Goal: Task Accomplishment & Management: Manage account settings

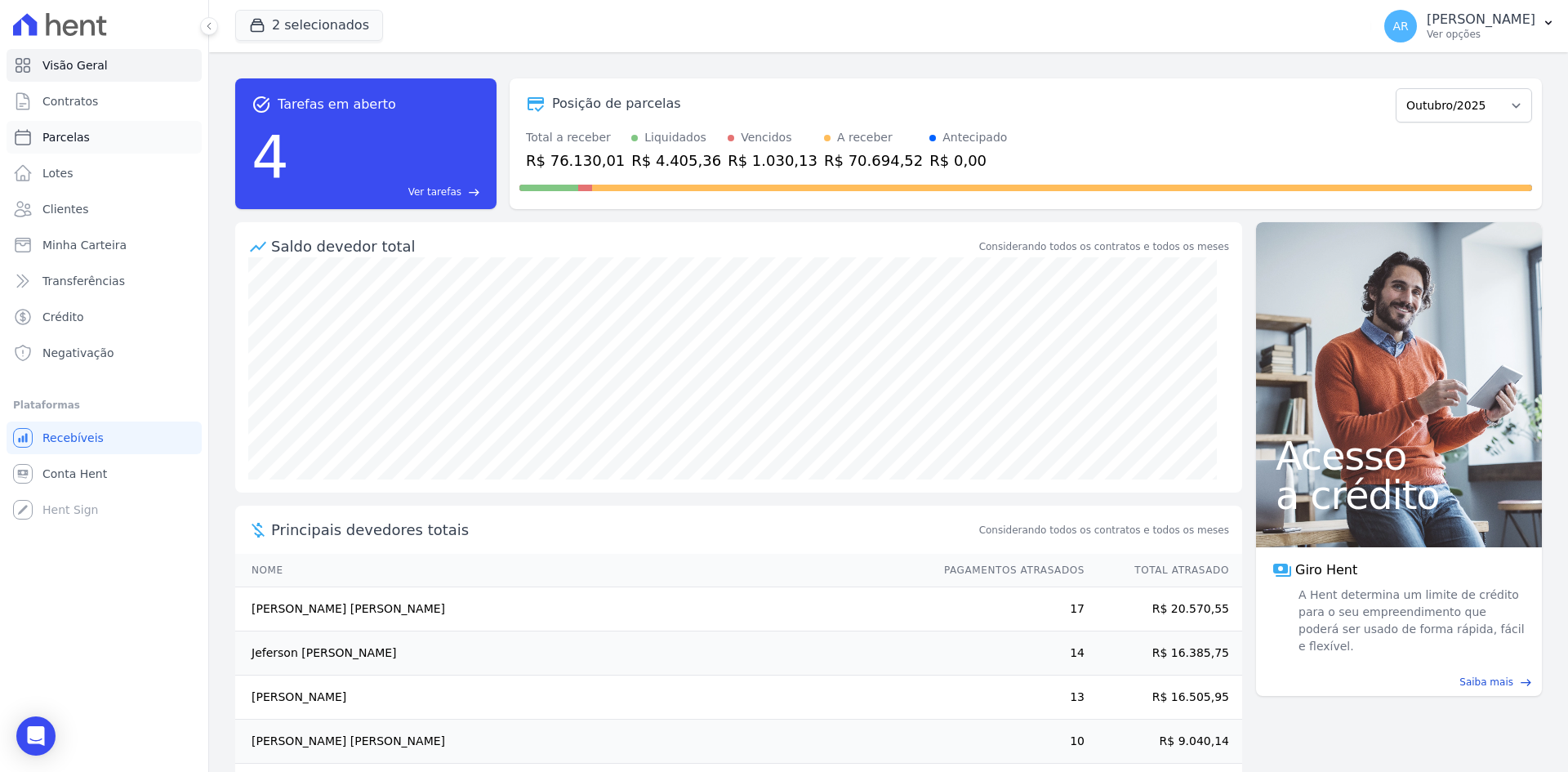
click at [62, 137] on span "Parcelas" at bounding box center [66, 137] width 48 height 17
select select
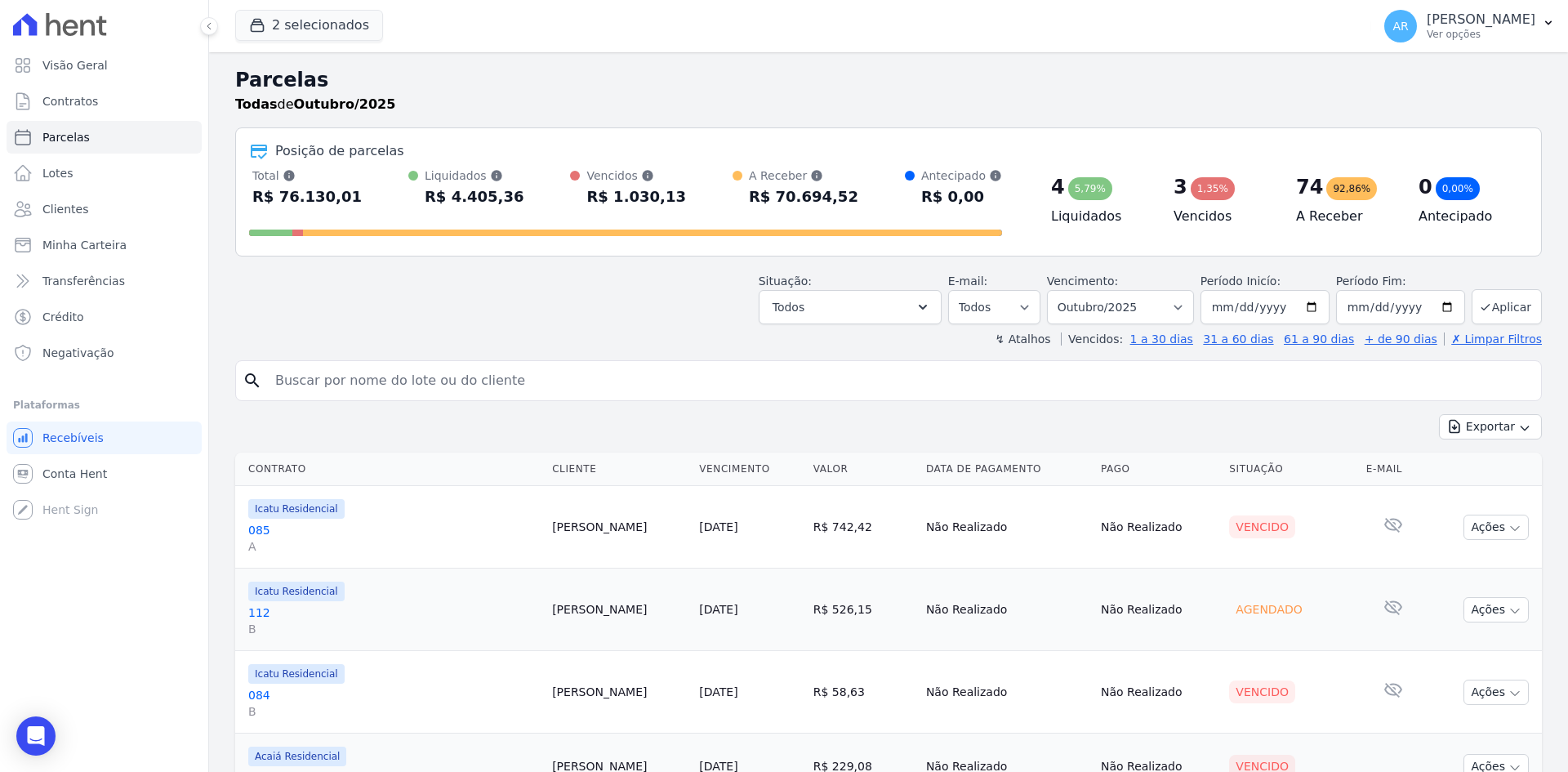
click at [1193, 327] on header "Parcelas Todas de Outubro/2025 Posição de parcelas Total Soma das parcelas paga…" at bounding box center [888, 206] width 1307 height 282
click at [1117, 304] on select "Filtrar por período ──────── Todos os meses Fevereiro/2024 Março/2024 Abril/202…" at bounding box center [1120, 306] width 147 height 34
select select "09/2025"
click at [1057, 290] on select "Filtrar por período ──────── Todos os meses Fevereiro/2024 Março/2024 Abril/202…" at bounding box center [1120, 306] width 147 height 34
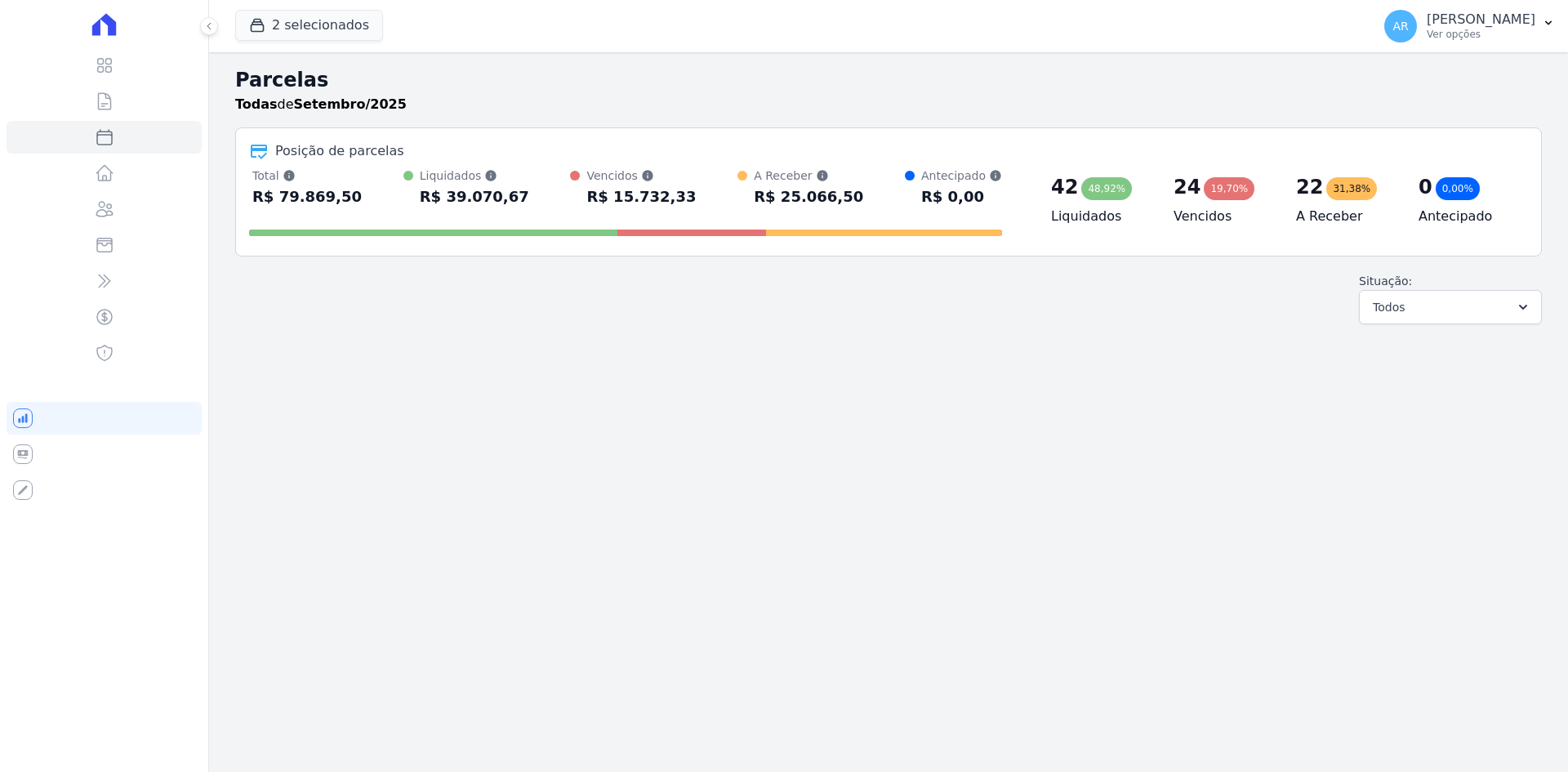
select select
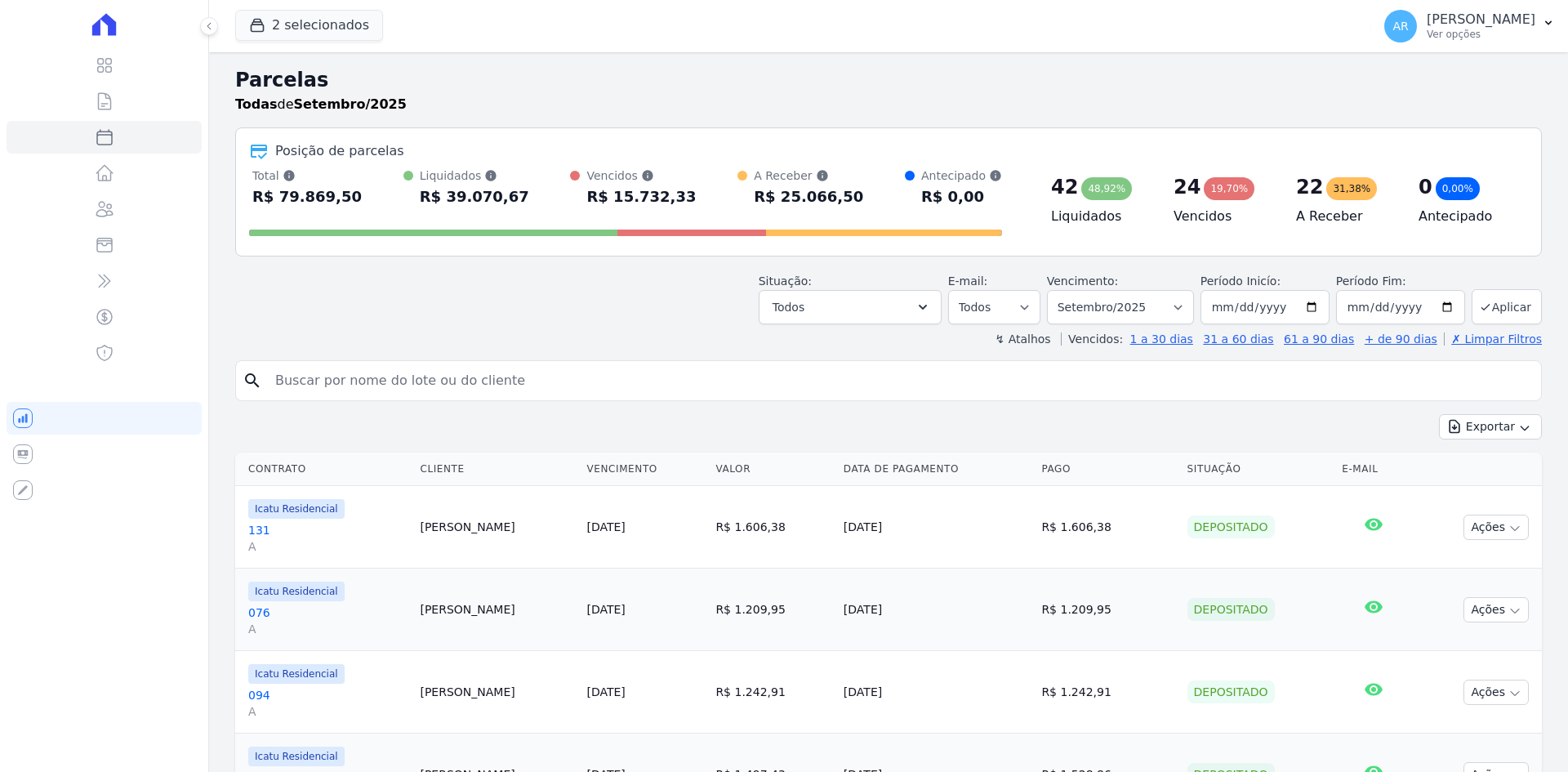
click at [429, 379] on input "search" at bounding box center [901, 380] width 1270 height 33
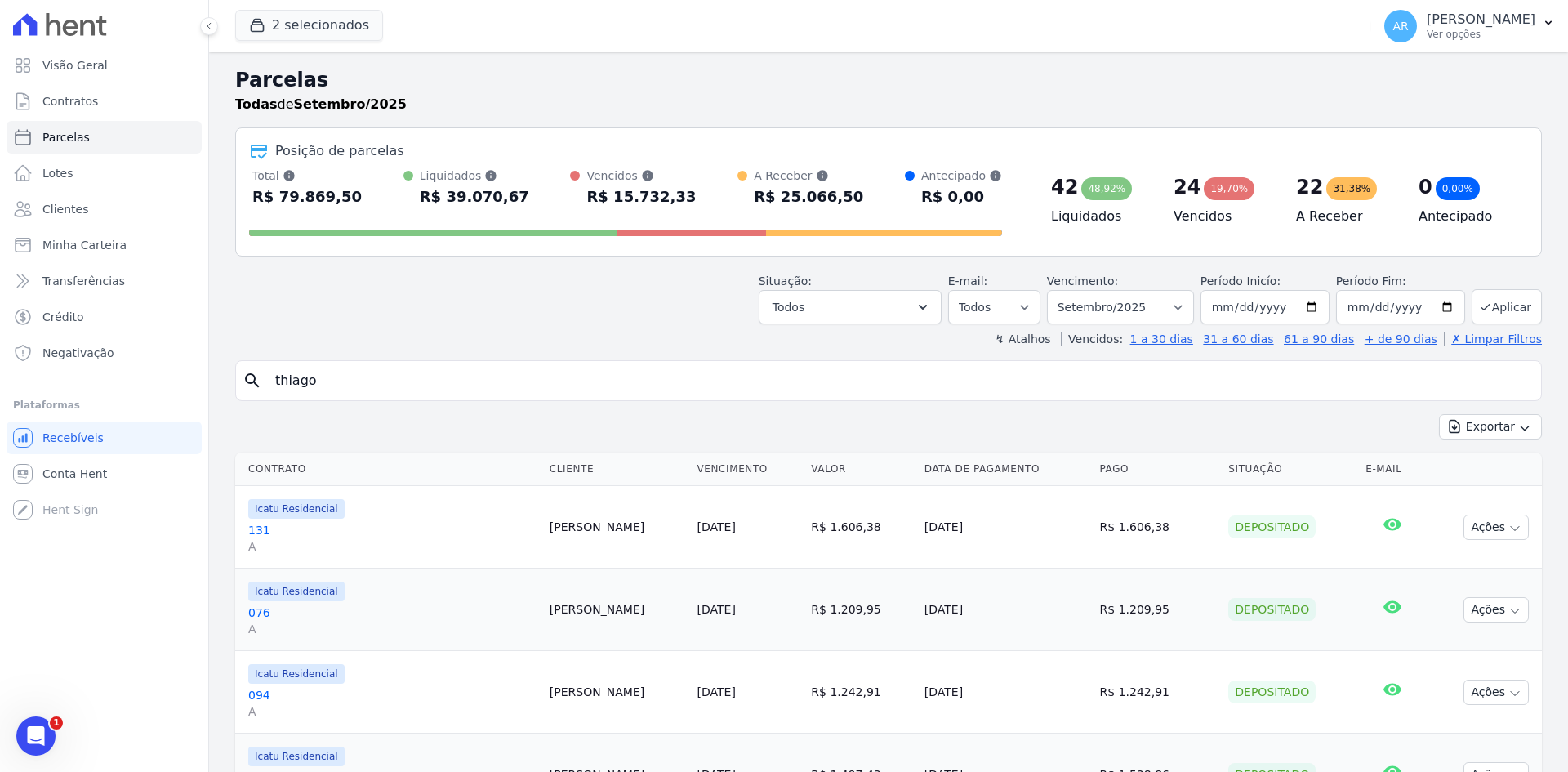
type input "thiago"
select select
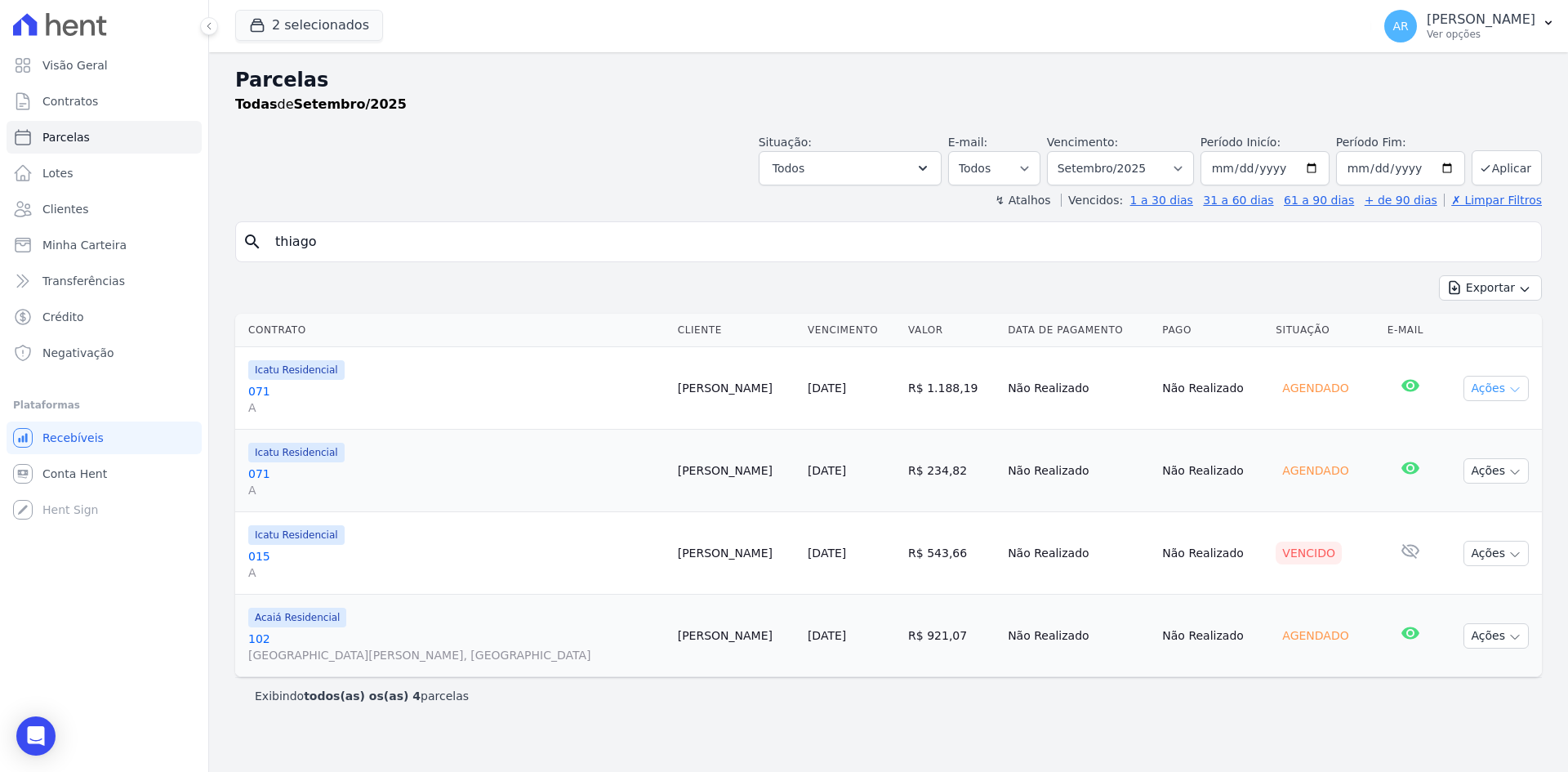
click at [1500, 393] on button "Ações" at bounding box center [1496, 388] width 65 height 26
click at [1353, 397] on td "Agendado" at bounding box center [1325, 388] width 111 height 83
click at [311, 393] on link "071 A" at bounding box center [456, 399] width 416 height 33
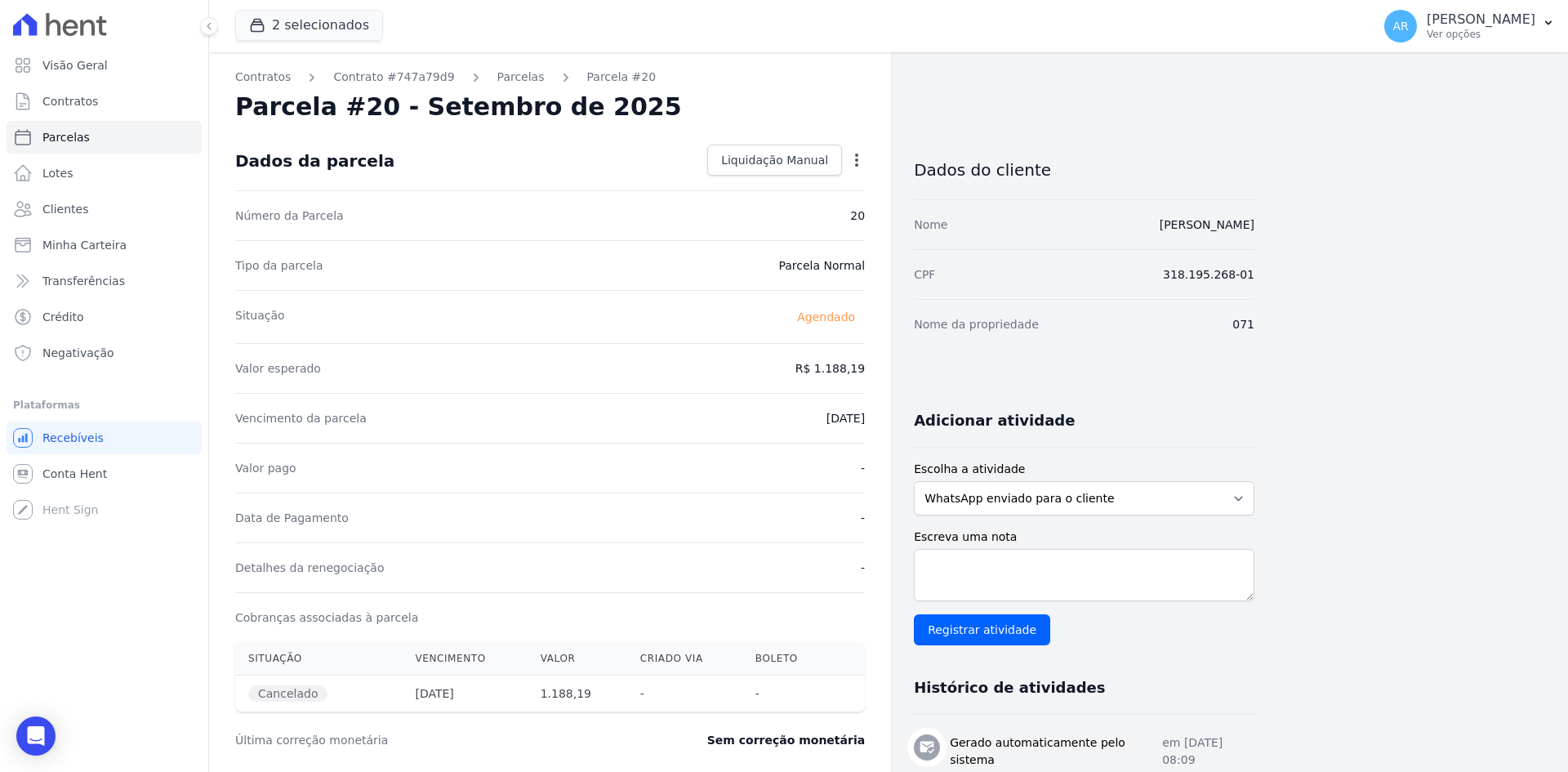
click at [857, 154] on icon "button" at bounding box center [857, 159] width 4 height 13
click at [749, 380] on div "Valor esperado R$ 1.188,19" at bounding box center [549, 368] width 629 height 50
click at [853, 161] on icon "button" at bounding box center [857, 160] width 17 height 17
click at [772, 187] on link "Alterar" at bounding box center [786, 181] width 144 height 29
drag, startPoint x: 748, startPoint y: 180, endPoint x: 724, endPoint y: 281, distance: 103.8
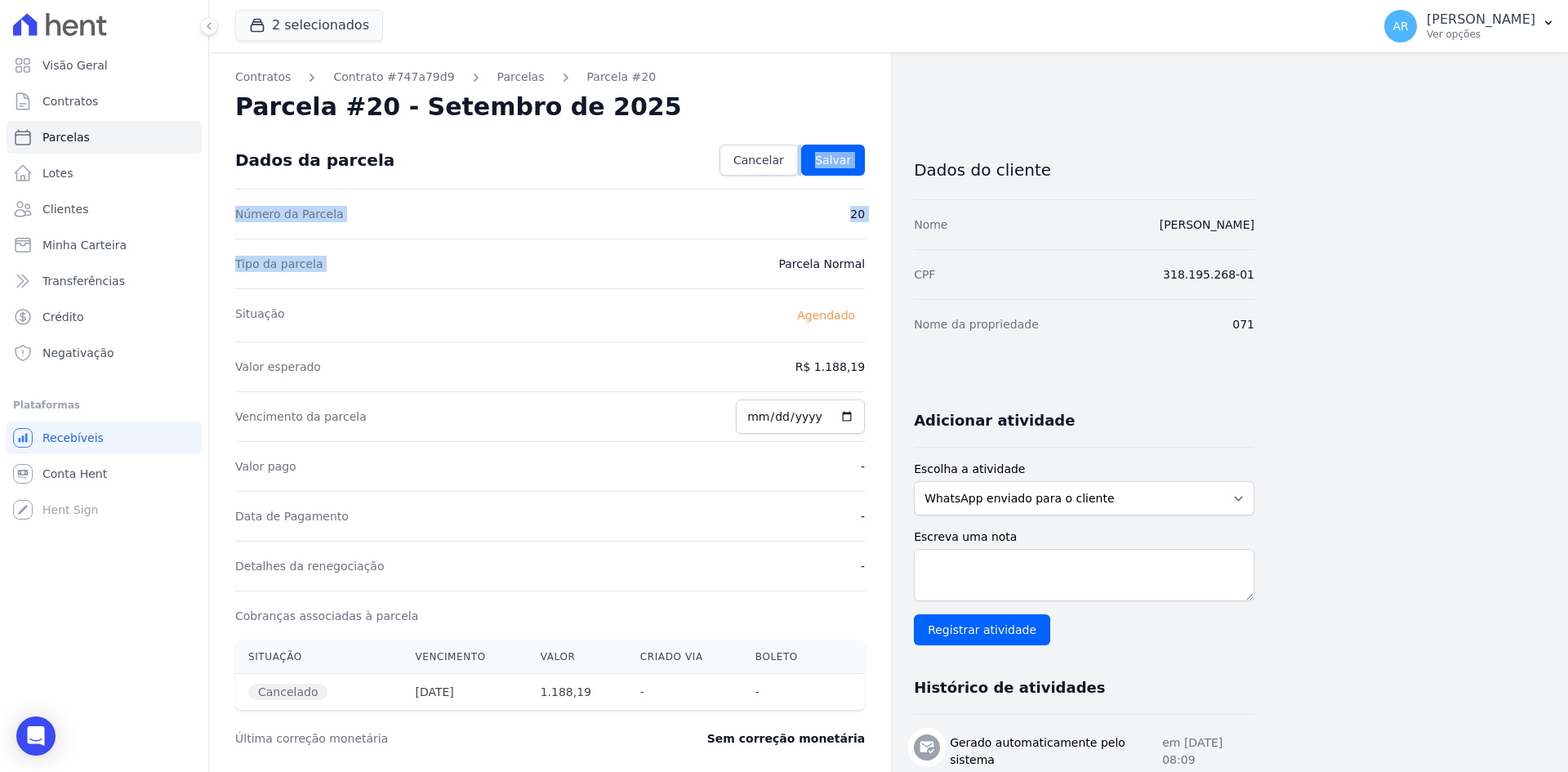
click at [726, 273] on form "Confirmar alteração na cobrança A alteração da data ou valor da cobrança irá ge…" at bounding box center [549, 421] width 629 height 579
click at [777, 389] on div "Valor esperado R$ 1.188,19" at bounding box center [549, 366] width 629 height 50
click at [777, 414] on input "2025-09-30" at bounding box center [800, 416] width 129 height 34
click at [771, 416] on input "2025-09-30" at bounding box center [800, 416] width 129 height 34
click at [762, 415] on input "2025-09-30" at bounding box center [800, 416] width 129 height 34
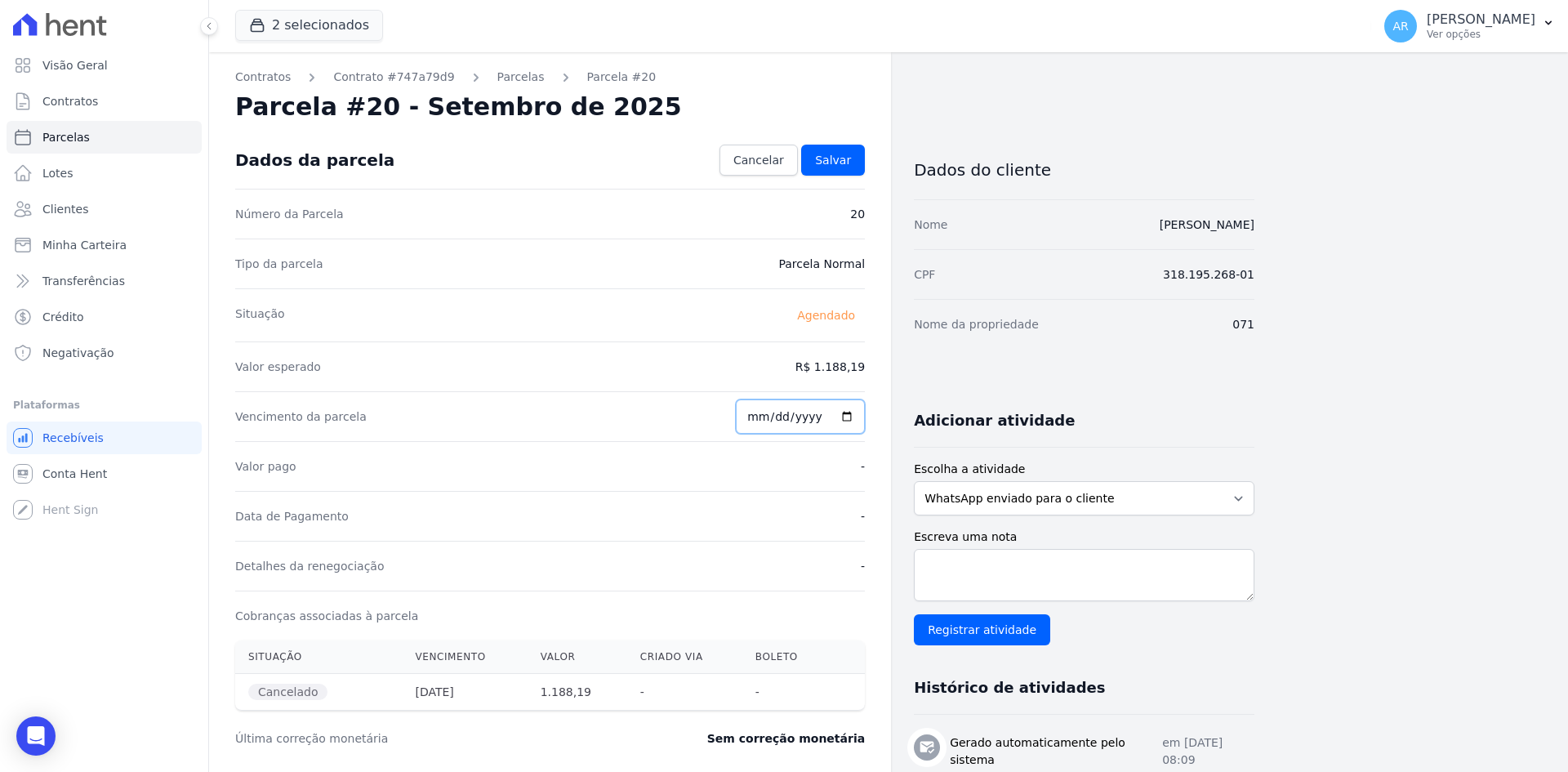
type input "2025-10-07"
click at [839, 156] on span "Salvar" at bounding box center [833, 160] width 36 height 17
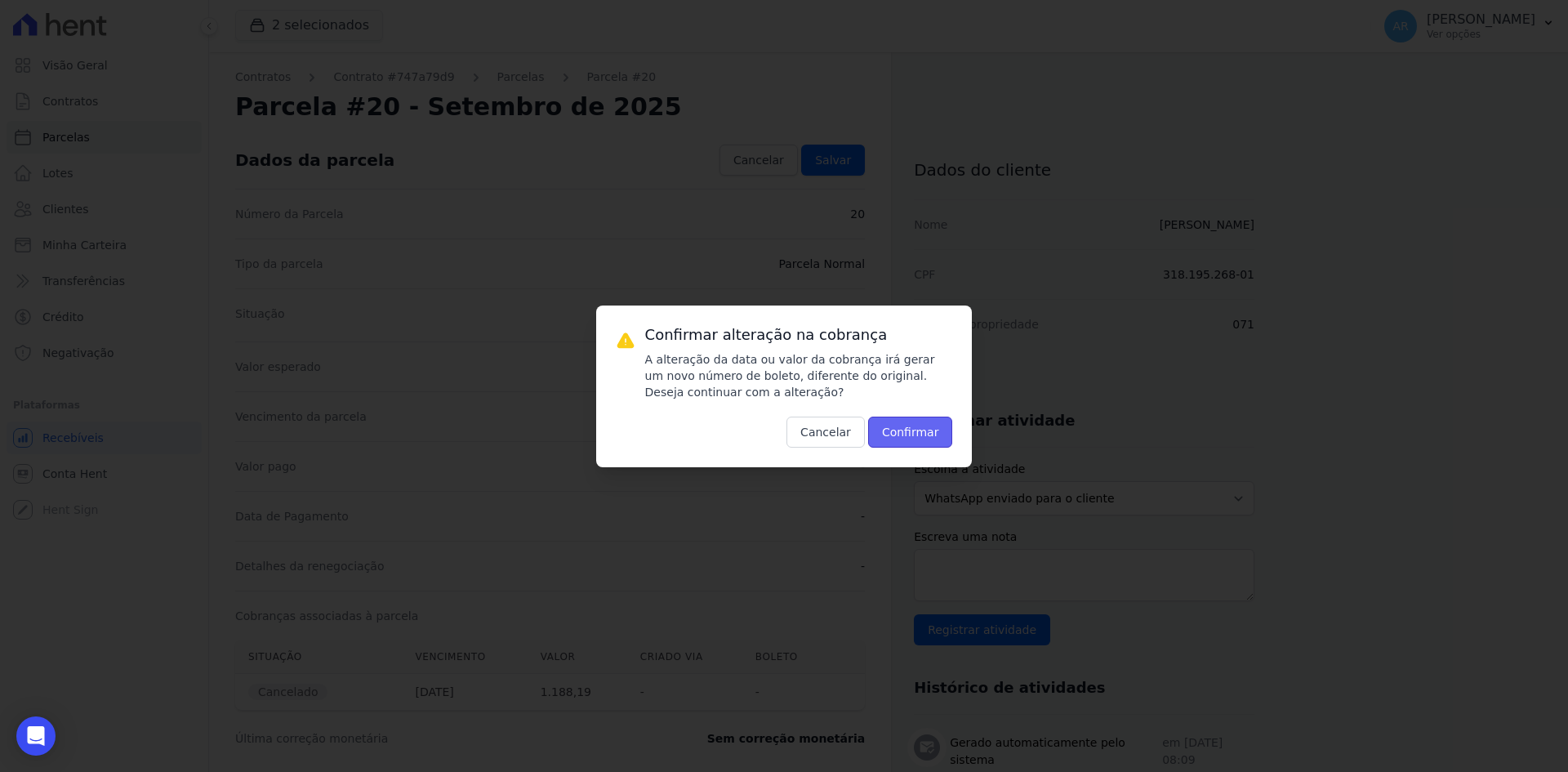
click at [927, 432] on button "Confirmar" at bounding box center [910, 431] width 85 height 31
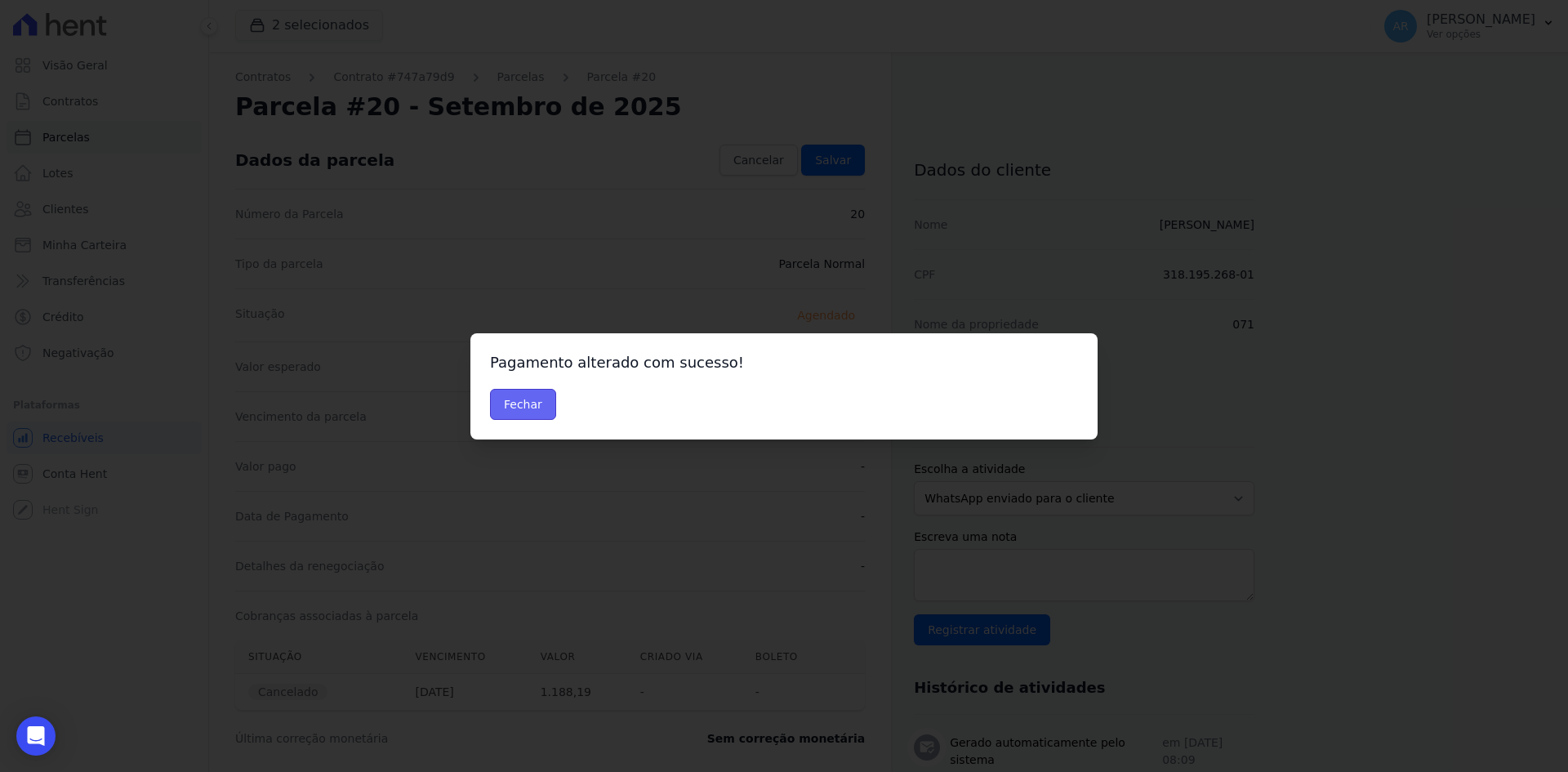
click at [514, 401] on button "Fechar" at bounding box center [523, 404] width 66 height 31
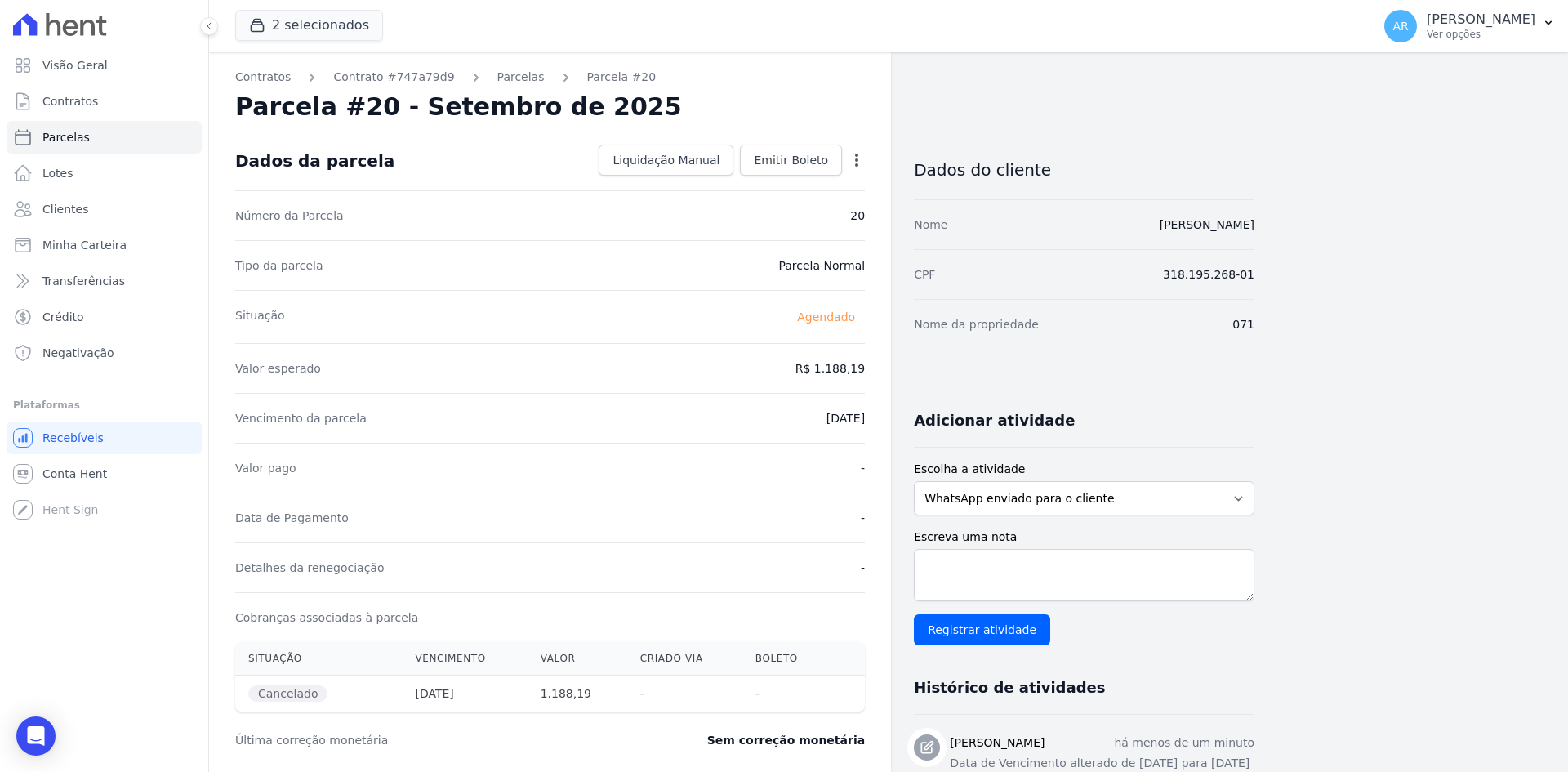
click at [589, 436] on div "Vencimento da parcela [DATE]" at bounding box center [549, 417] width 629 height 50
click at [792, 161] on span "Emitir Boleto" at bounding box center [791, 160] width 74 height 17
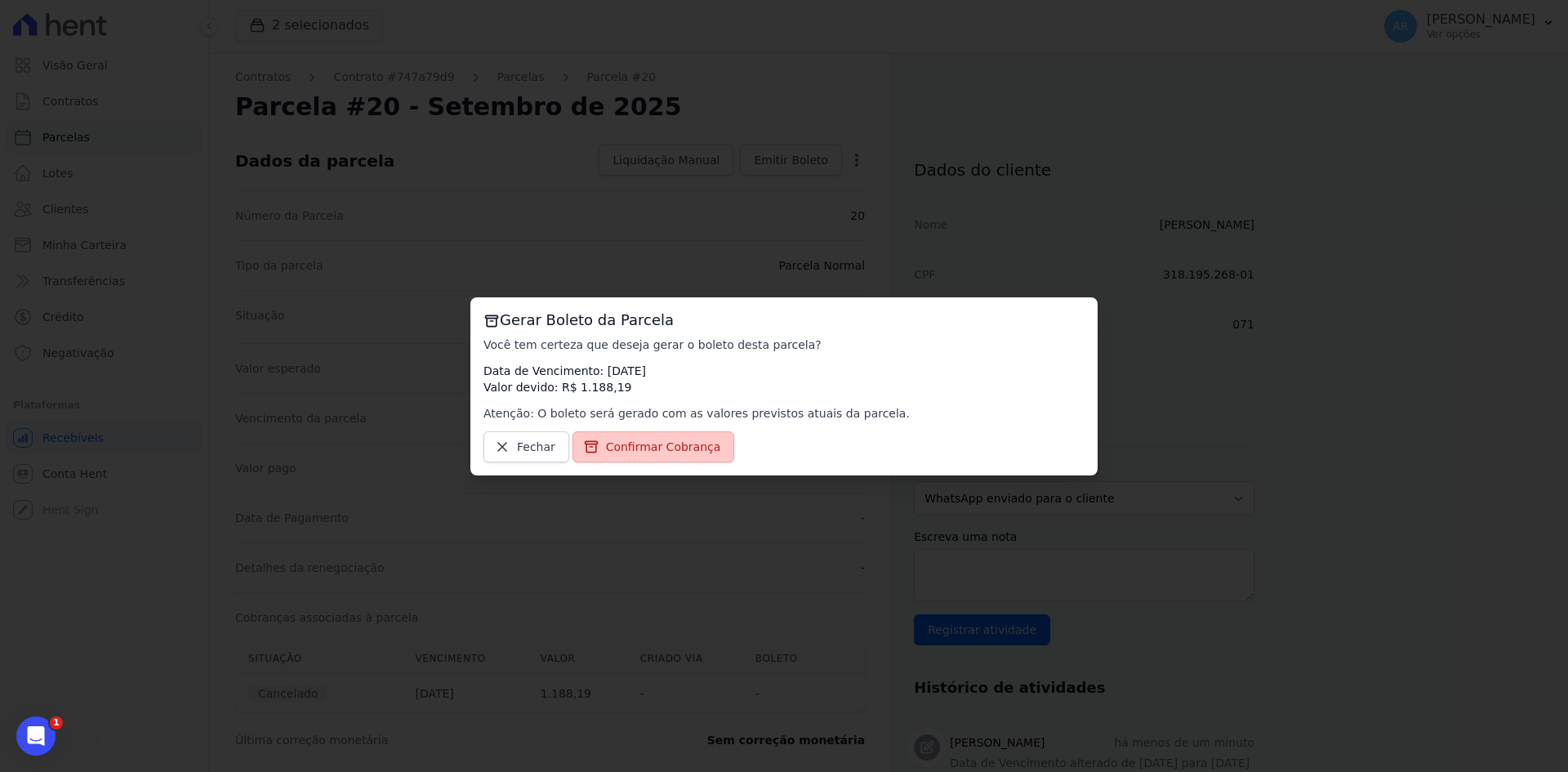
click at [638, 451] on span "Confirmar Cobrança" at bounding box center [663, 446] width 115 height 17
click at [659, 456] on link "Confirmar Cobrança" at bounding box center [653, 446] width 163 height 31
click at [649, 443] on span "Confirmar Cobrança" at bounding box center [663, 446] width 115 height 17
click at [648, 443] on span "Confirmar Cobrança" at bounding box center [663, 446] width 115 height 17
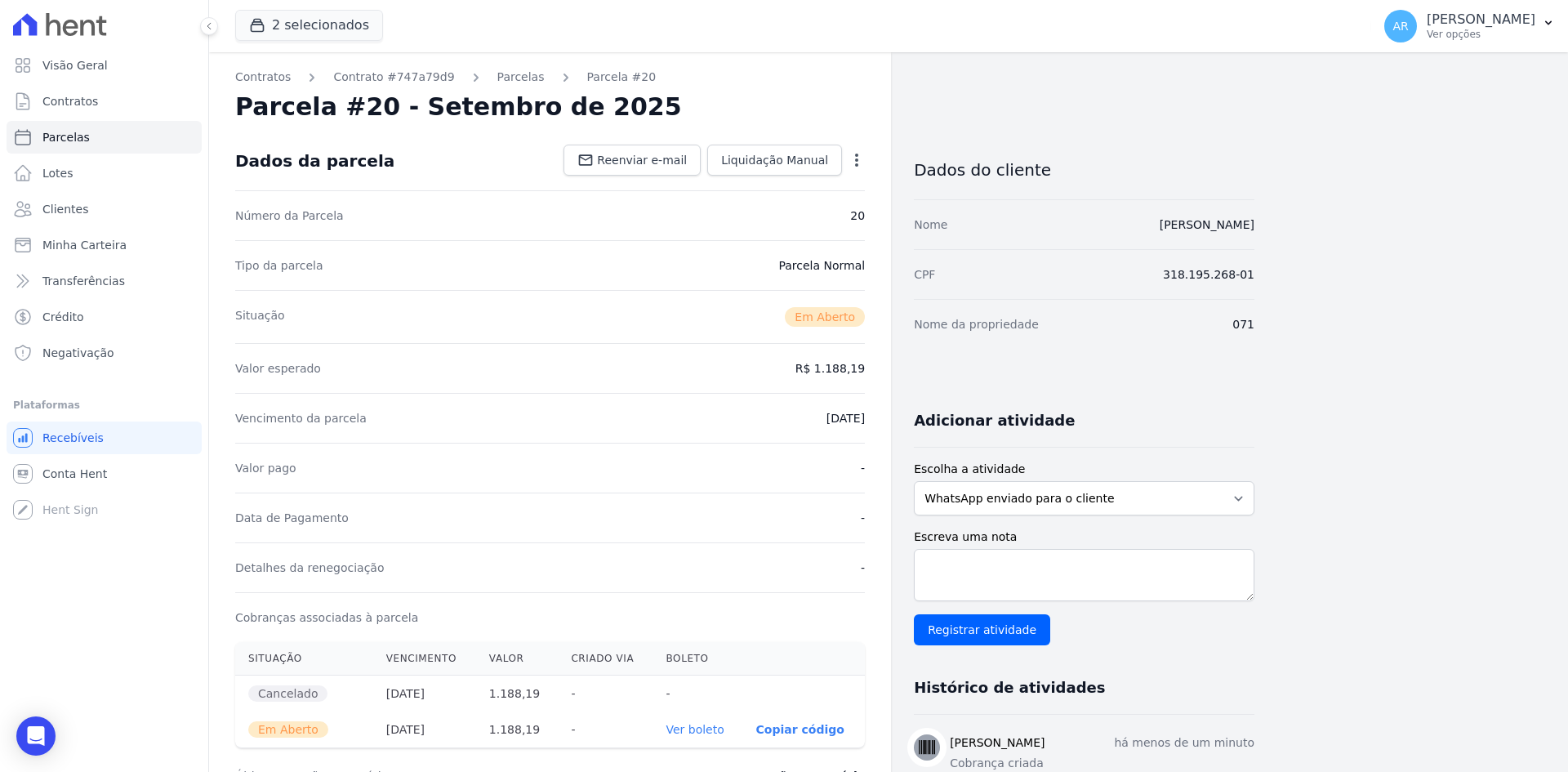
click at [648, 443] on div "Valor pago -" at bounding box center [549, 467] width 629 height 50
click at [651, 442] on div "Vencimento da parcela 07/10/2025" at bounding box center [549, 417] width 629 height 50
click at [696, 732] on link "Ver boleto" at bounding box center [695, 729] width 58 height 13
click at [505, 83] on link "Parcelas" at bounding box center [521, 77] width 48 height 17
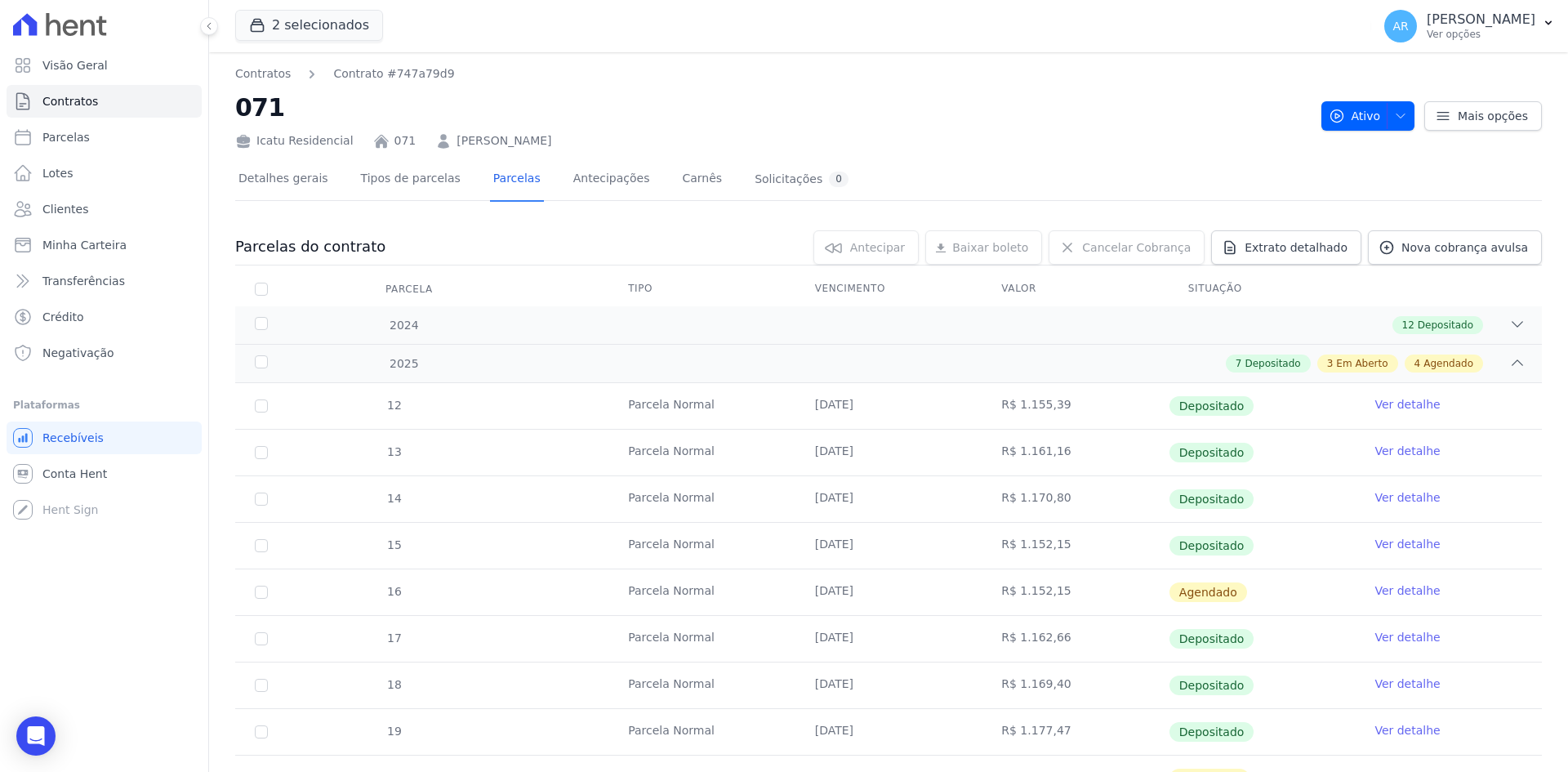
click at [457, 148] on link "THIAGO PRIMO PINTO" at bounding box center [504, 140] width 95 height 17
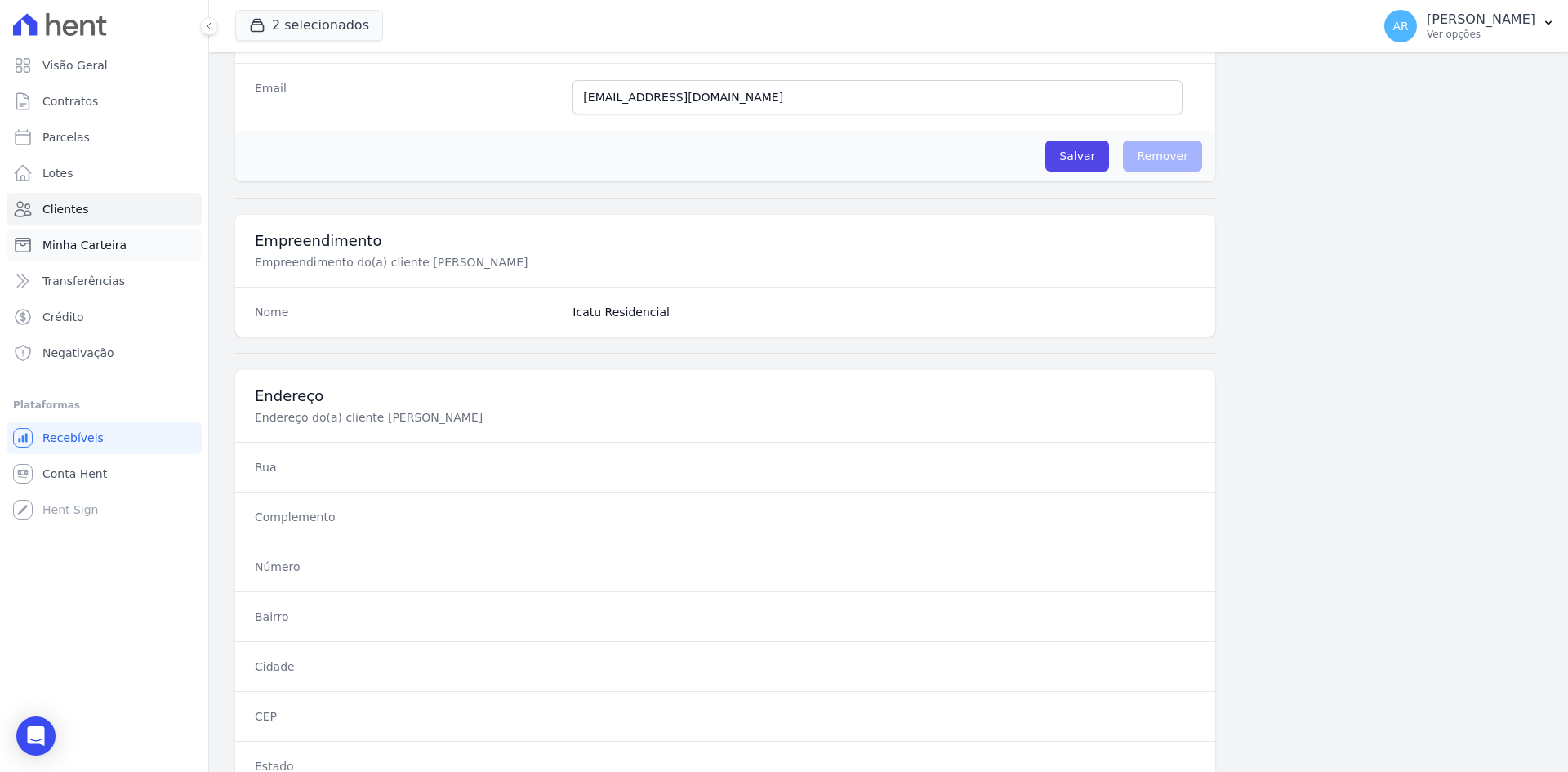
scroll to position [21, 0]
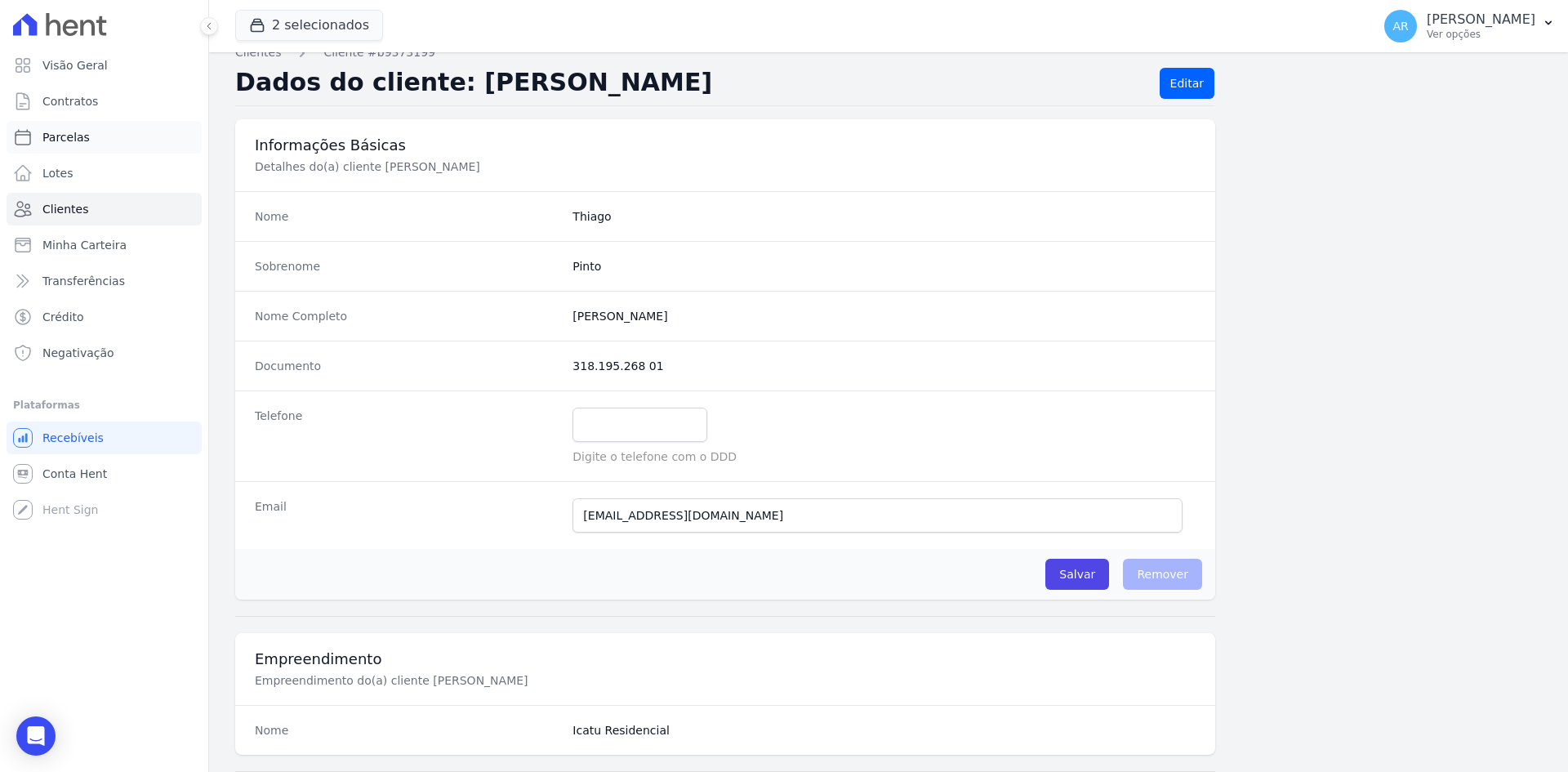
click at [56, 134] on span "Parcelas" at bounding box center [66, 137] width 48 height 17
select select
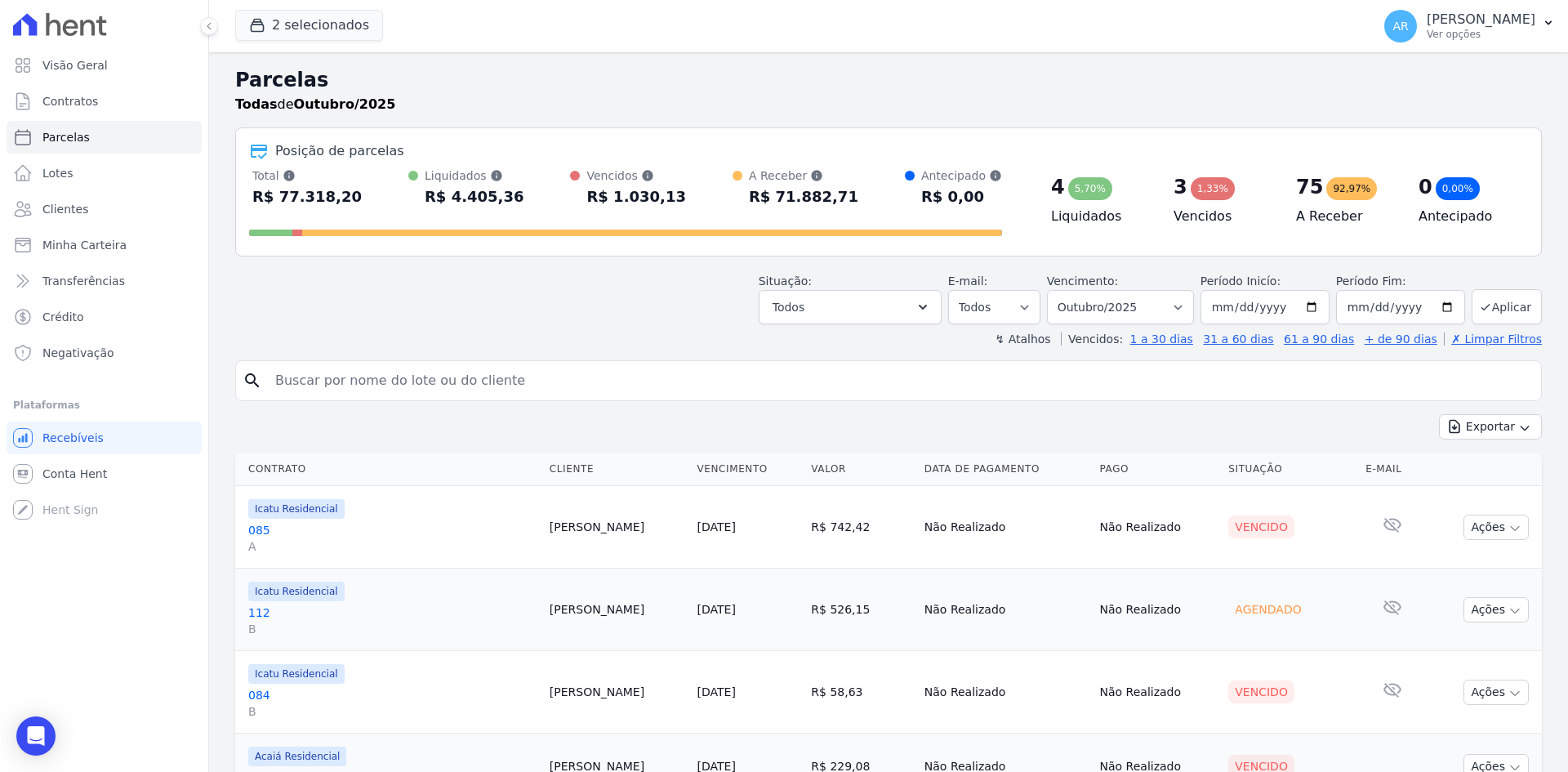
click at [389, 377] on input "search" at bounding box center [901, 380] width 1270 height 33
type input "primo"
click at [1083, 309] on select "Filtrar por período ──────── Todos os meses Fevereiro/2024 Março/2024 Abril/202…" at bounding box center [1120, 306] width 147 height 34
select select "09/2025"
click at [1057, 290] on select "Filtrar por período ──────── Todos os meses Fevereiro/2024 Março/2024 Abril/202…" at bounding box center [1120, 306] width 147 height 34
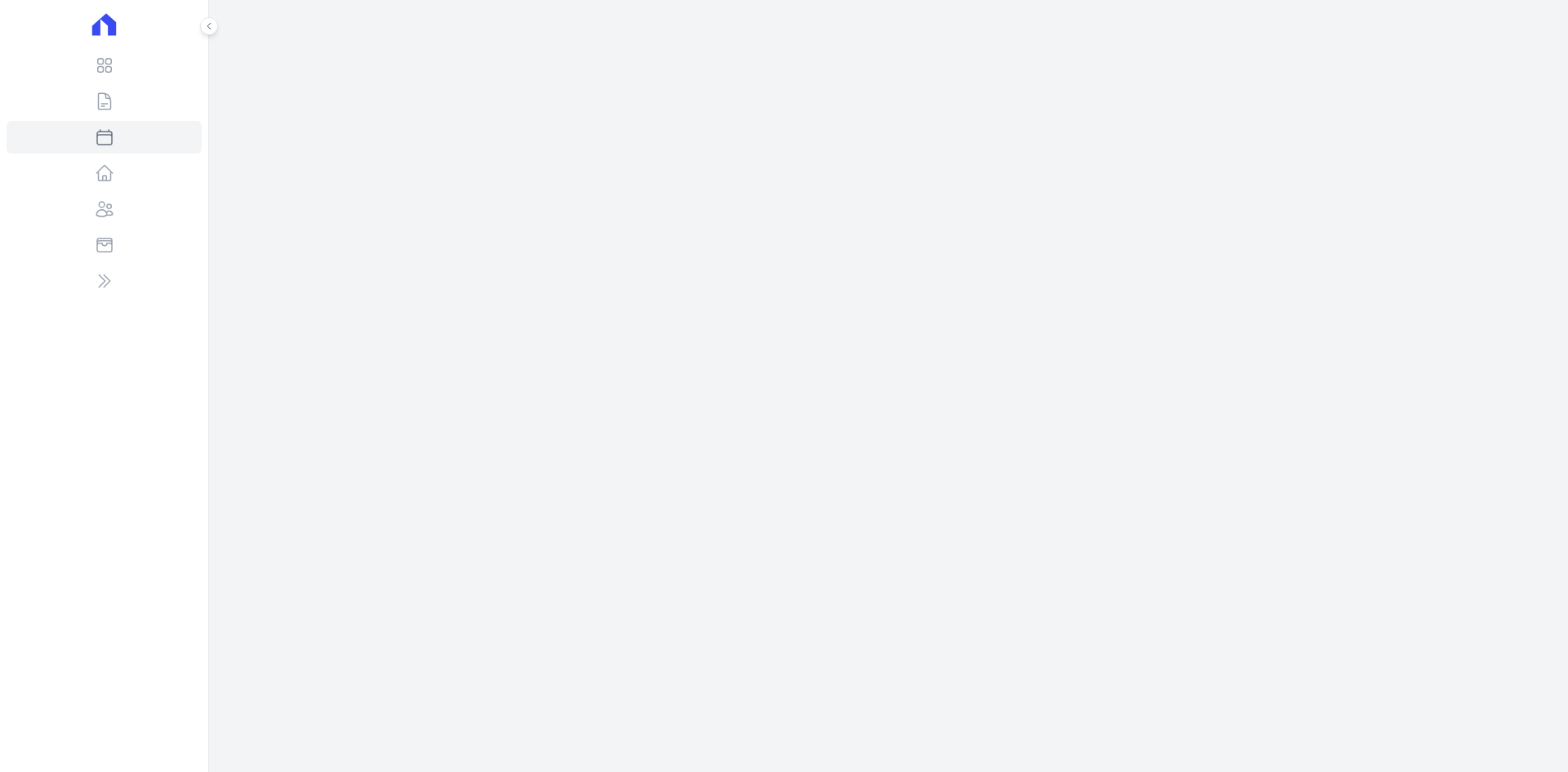
select select
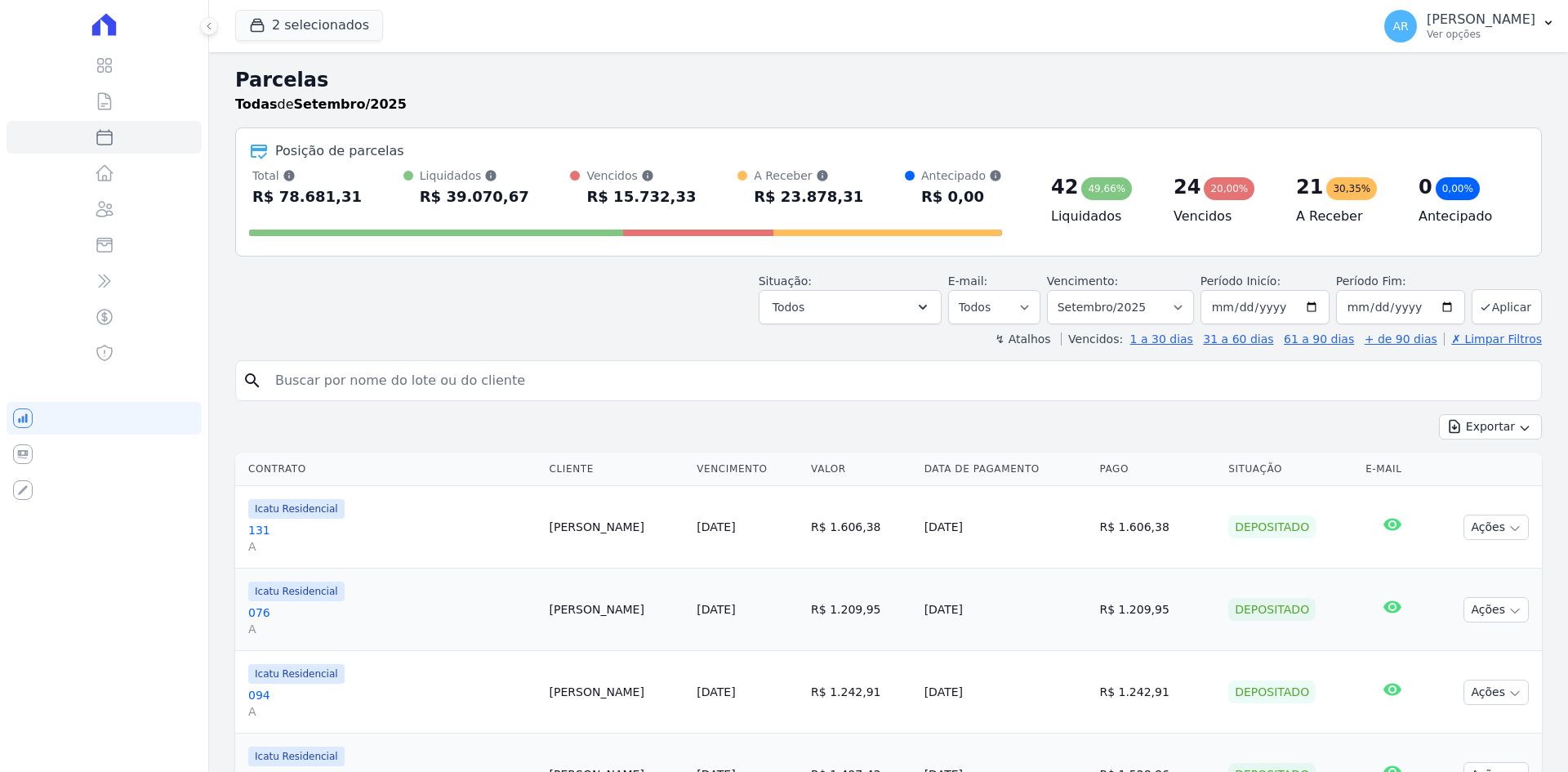
click at [380, 367] on input "search" at bounding box center [901, 380] width 1270 height 33
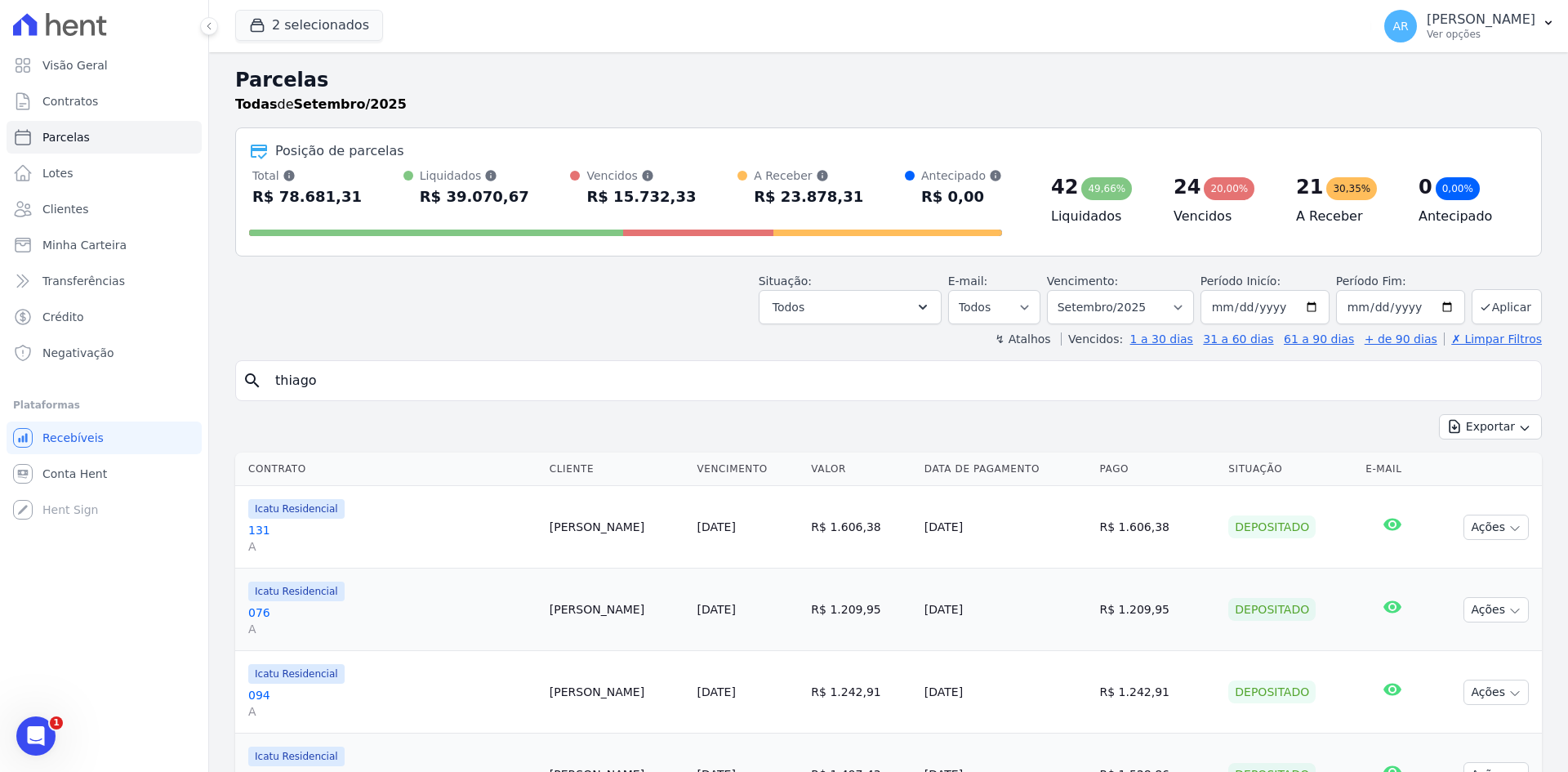
type input "thiago"
select select
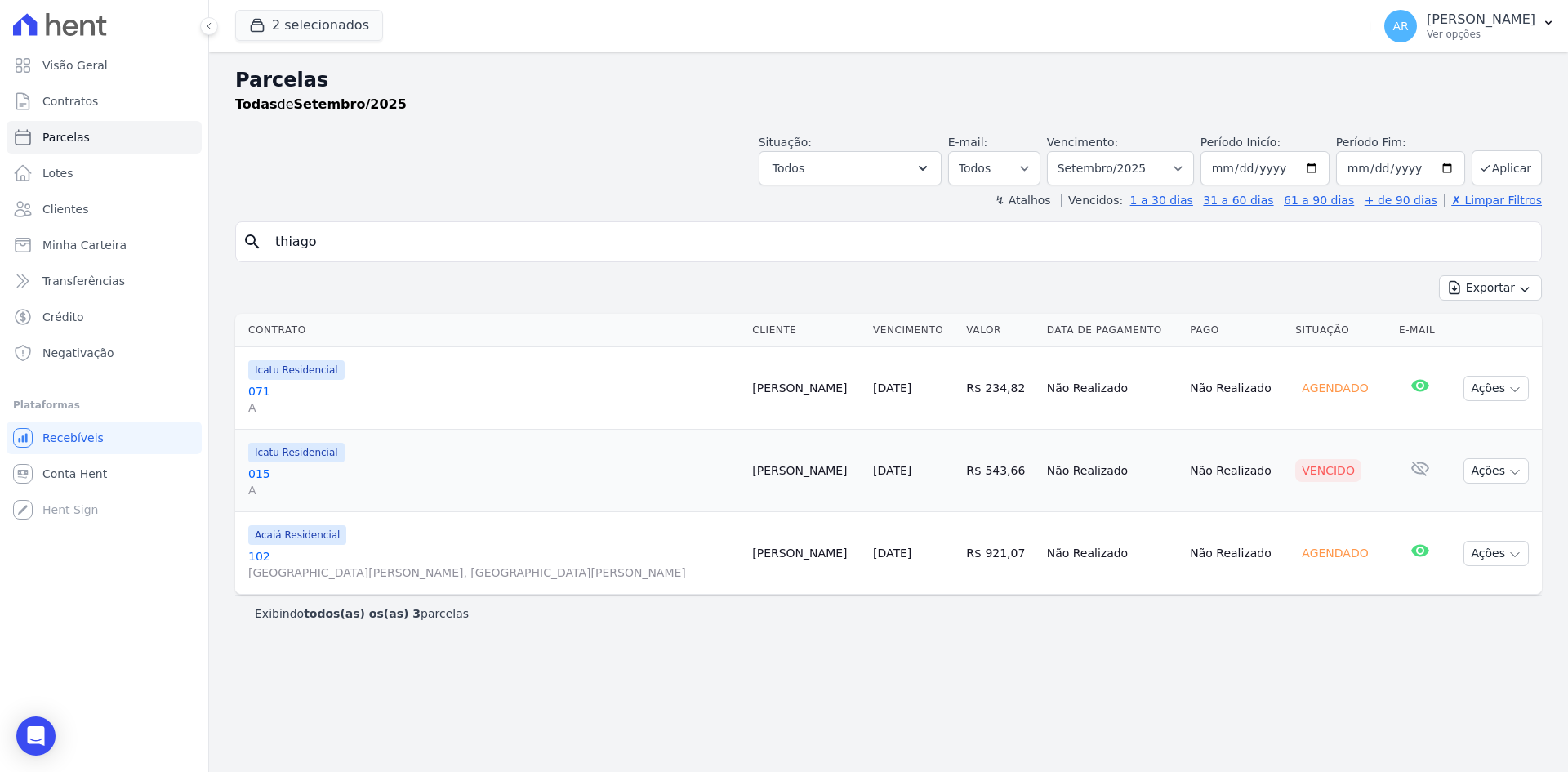
click at [403, 395] on link "071 A" at bounding box center [494, 399] width 491 height 33
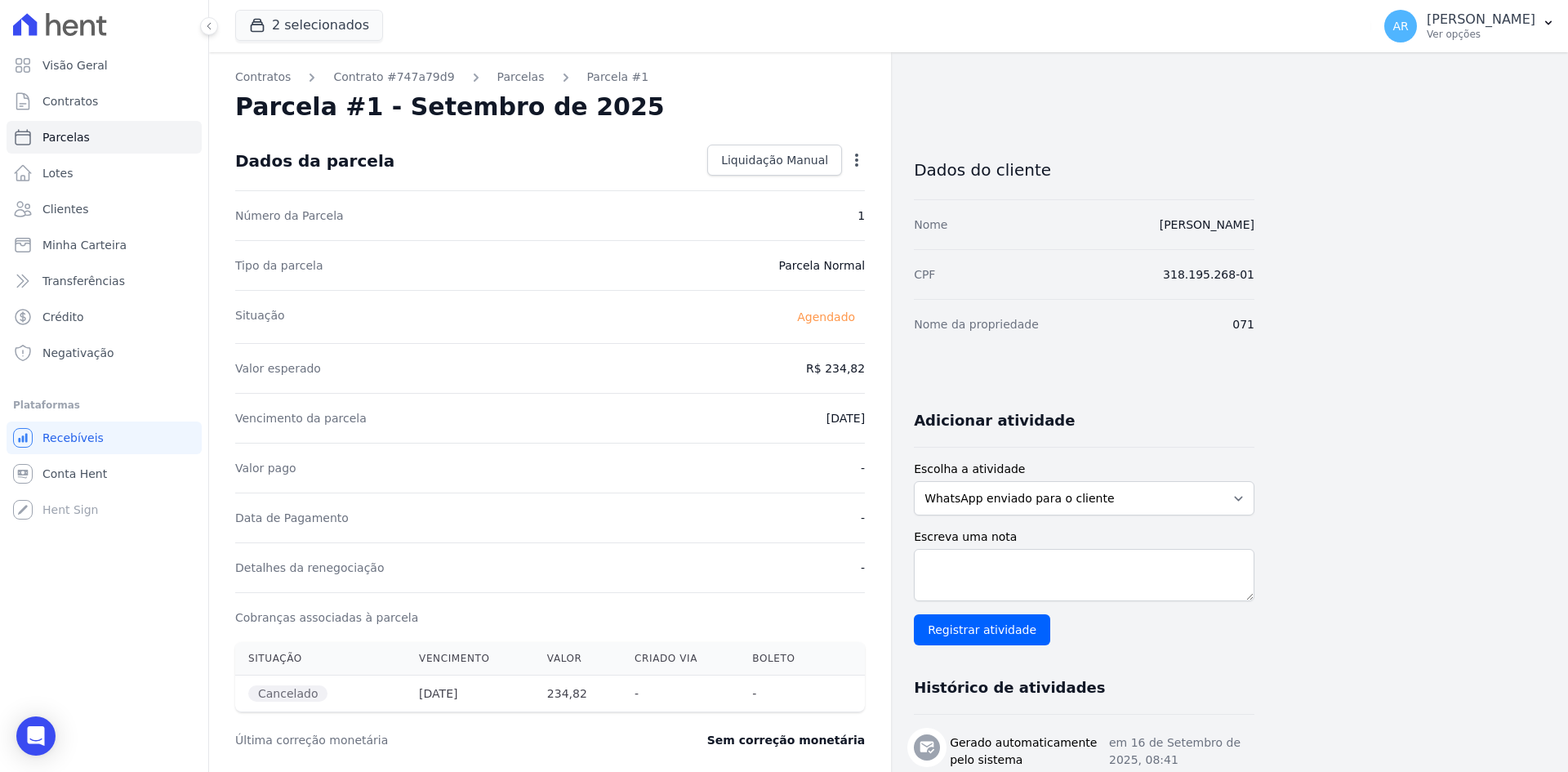
click at [855, 160] on icon "button" at bounding box center [857, 160] width 17 height 17
click at [800, 179] on link "Alterar" at bounding box center [786, 181] width 144 height 29
click at [774, 416] on input "2025-09-30" at bounding box center [800, 416] width 129 height 34
type input "2025-10-07"
click at [678, 401] on div "Vencimento da parcela 2025-10-07" at bounding box center [549, 415] width 629 height 50
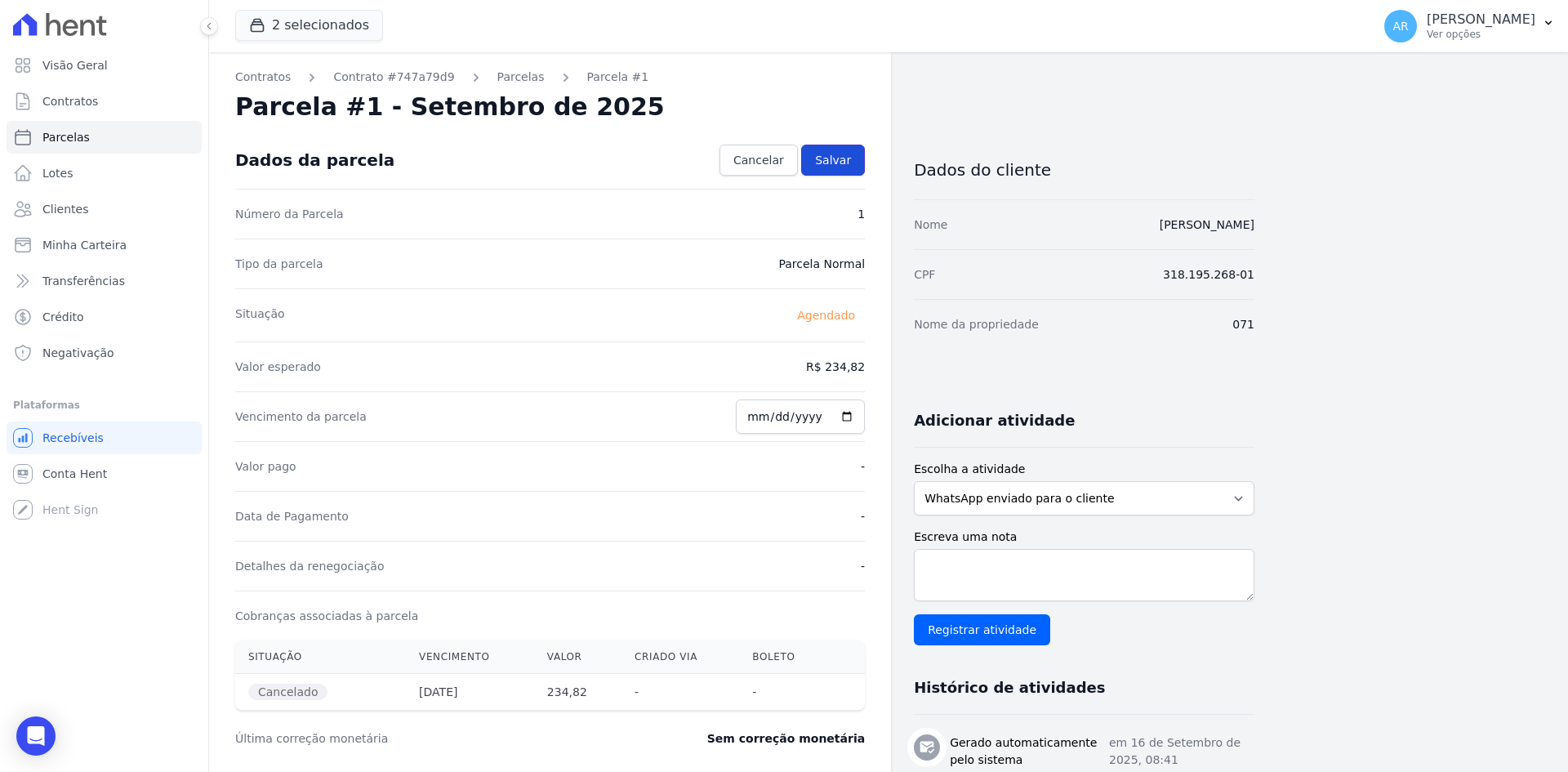
click at [830, 157] on span "Salvar" at bounding box center [833, 160] width 36 height 17
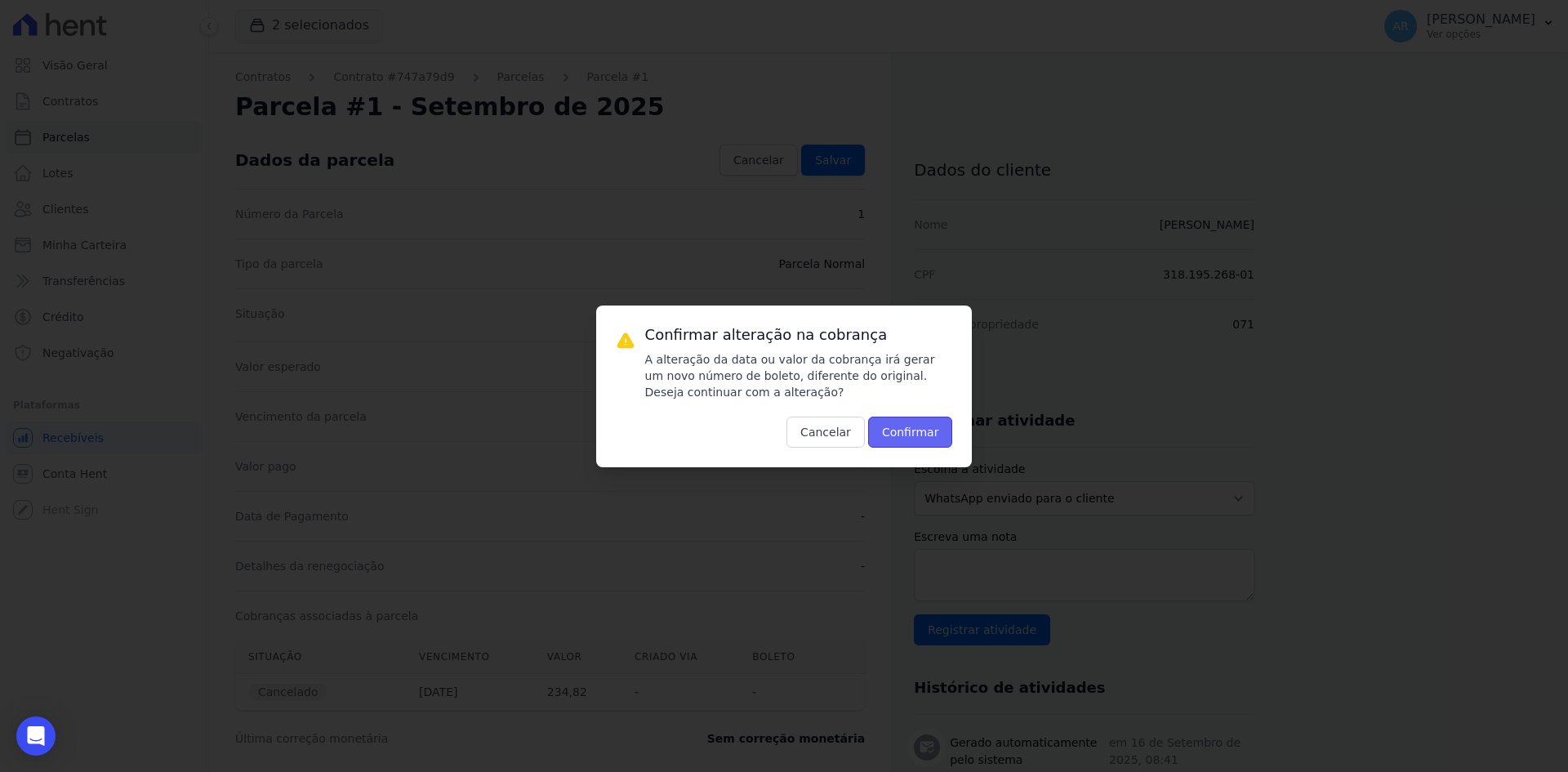
click at [922, 435] on button "Confirmar" at bounding box center [910, 431] width 85 height 31
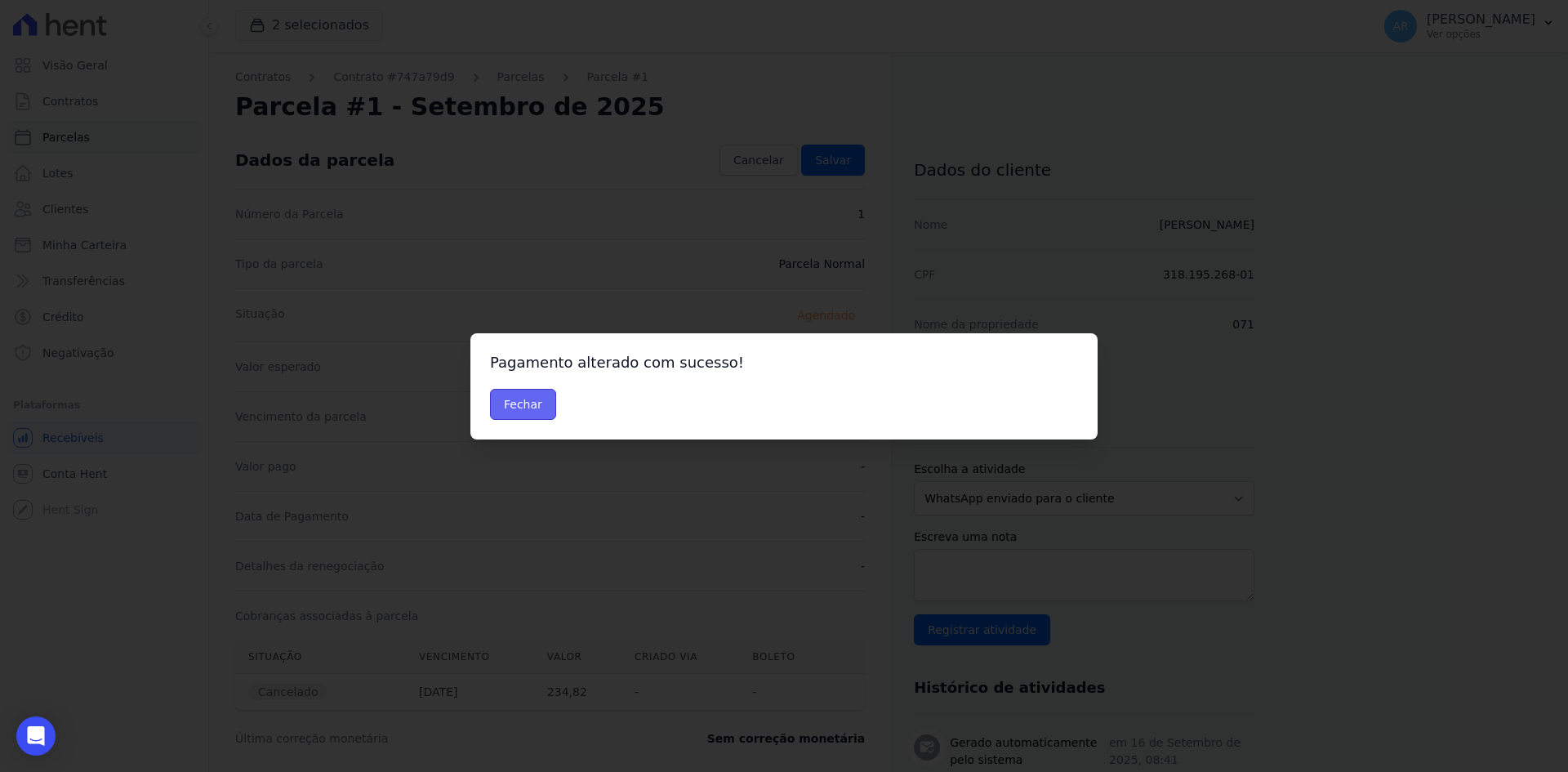
click at [526, 410] on button "Fechar" at bounding box center [523, 404] width 66 height 31
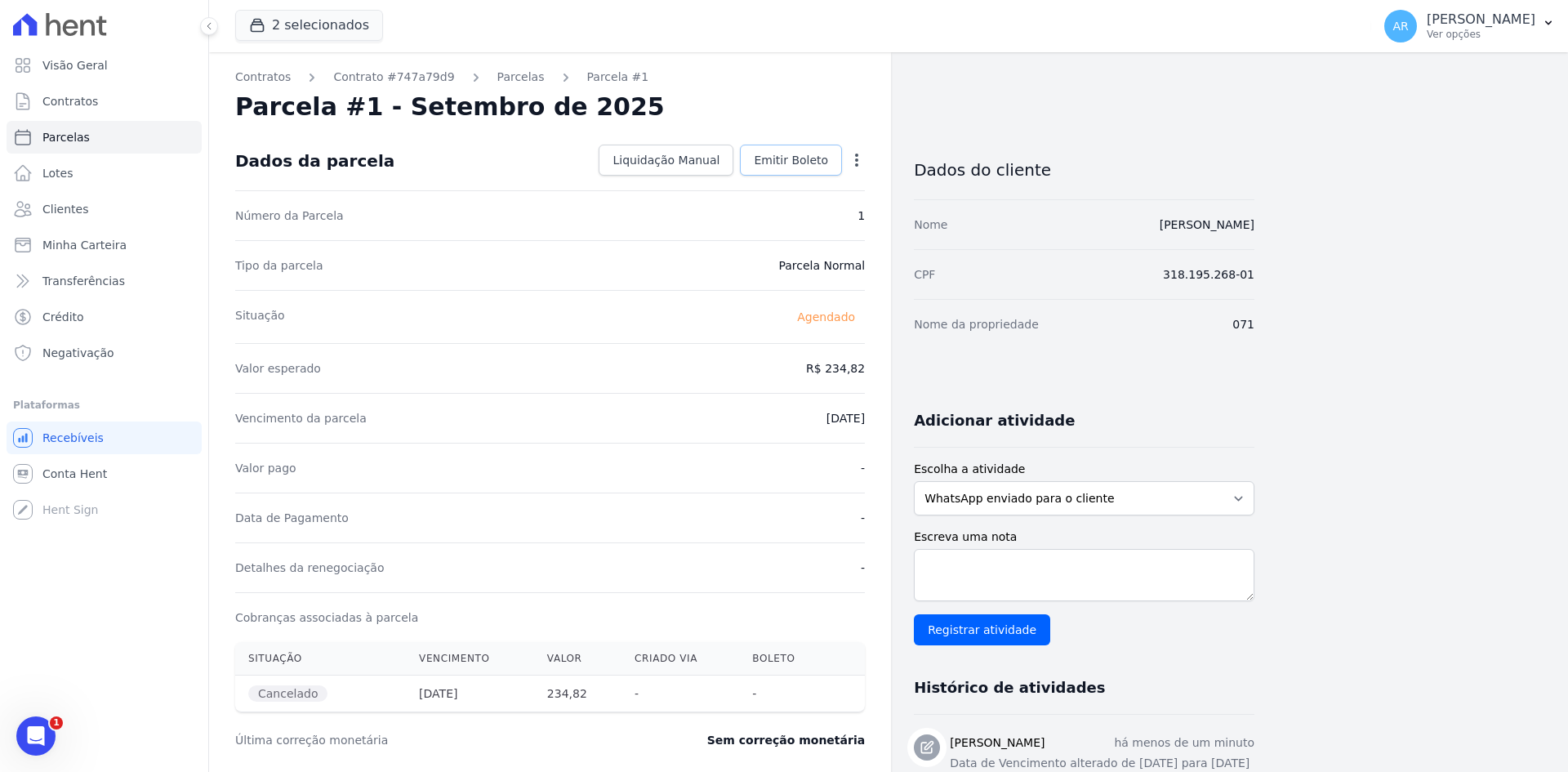
click at [781, 153] on span "Emitir Boleto" at bounding box center [791, 160] width 74 height 17
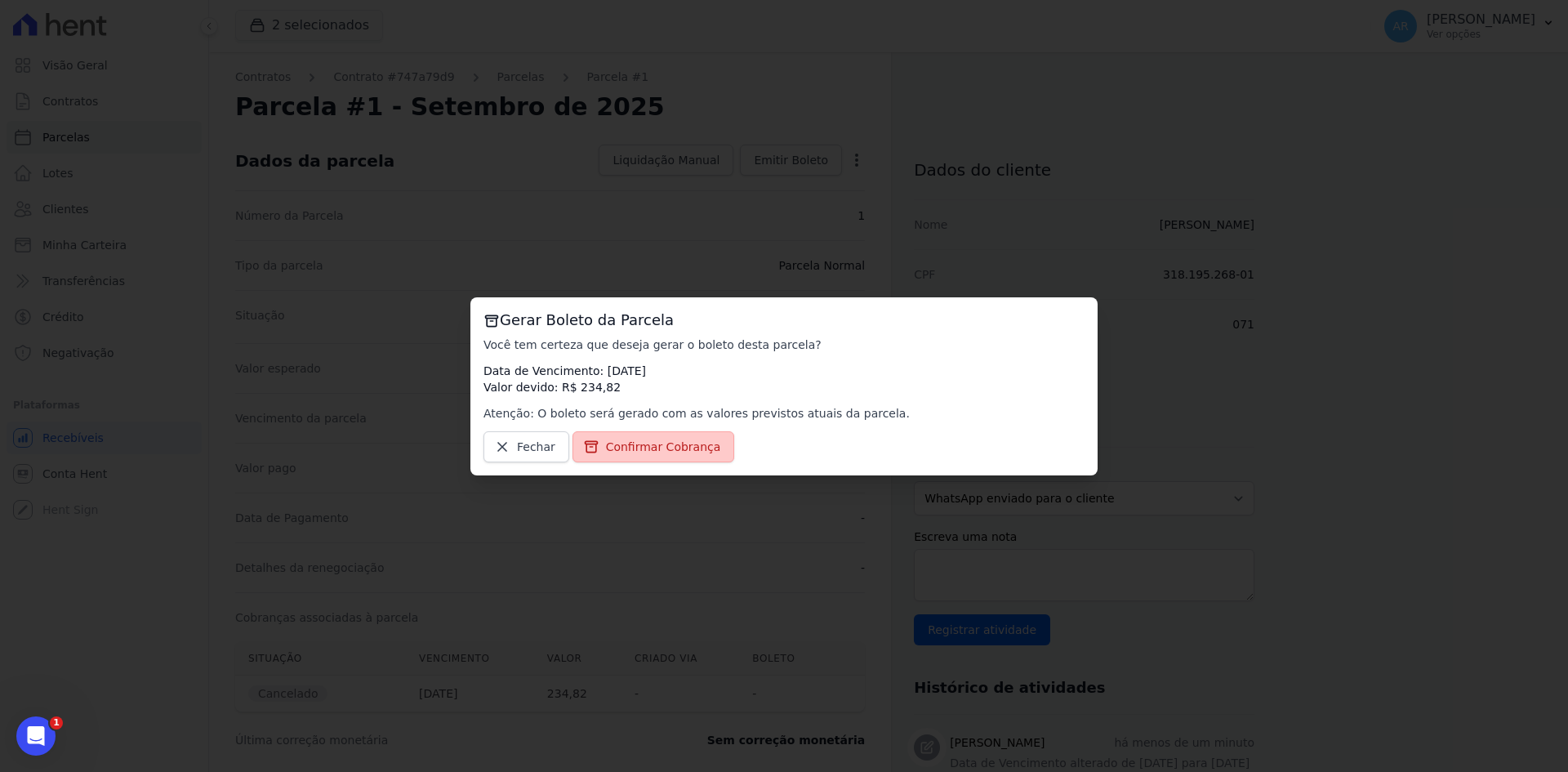
click at [627, 448] on span "Confirmar Cobrança" at bounding box center [663, 446] width 115 height 17
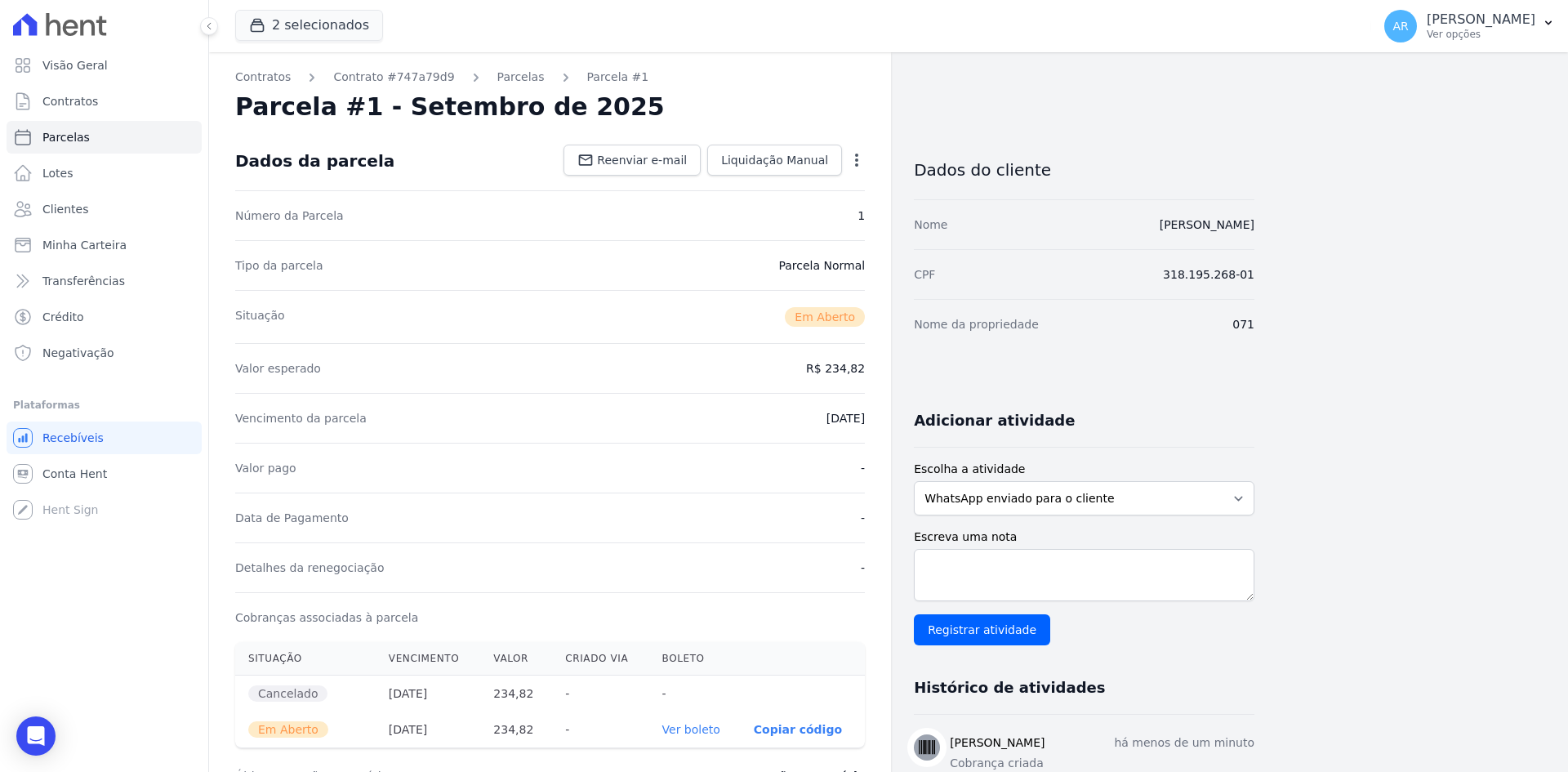
click at [674, 737] on th "Ver boleto" at bounding box center [696, 729] width 92 height 36
click at [685, 732] on link "Ver boleto" at bounding box center [691, 729] width 58 height 13
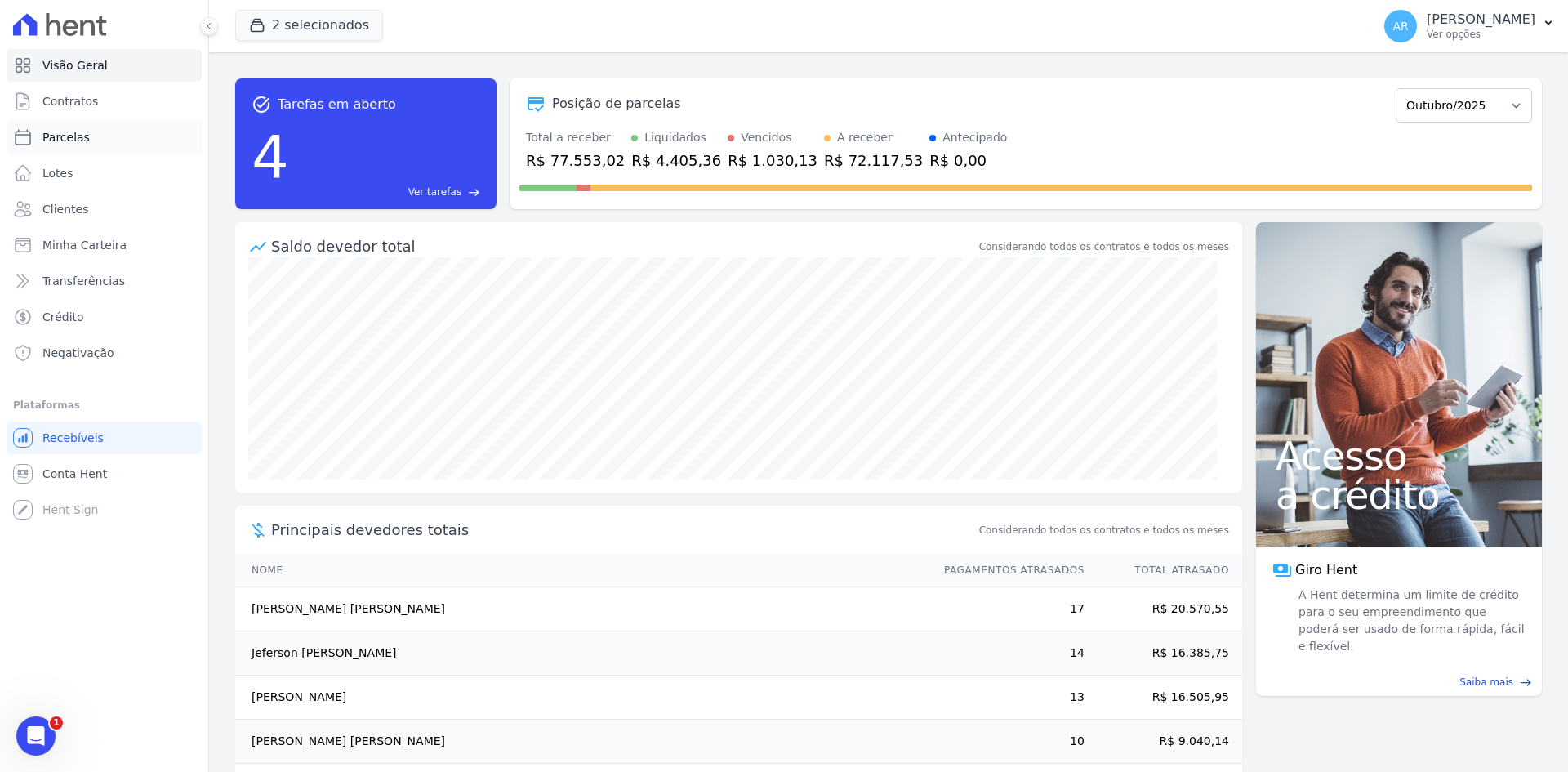
click at [71, 136] on span "Parcelas" at bounding box center [66, 137] width 48 height 17
select select
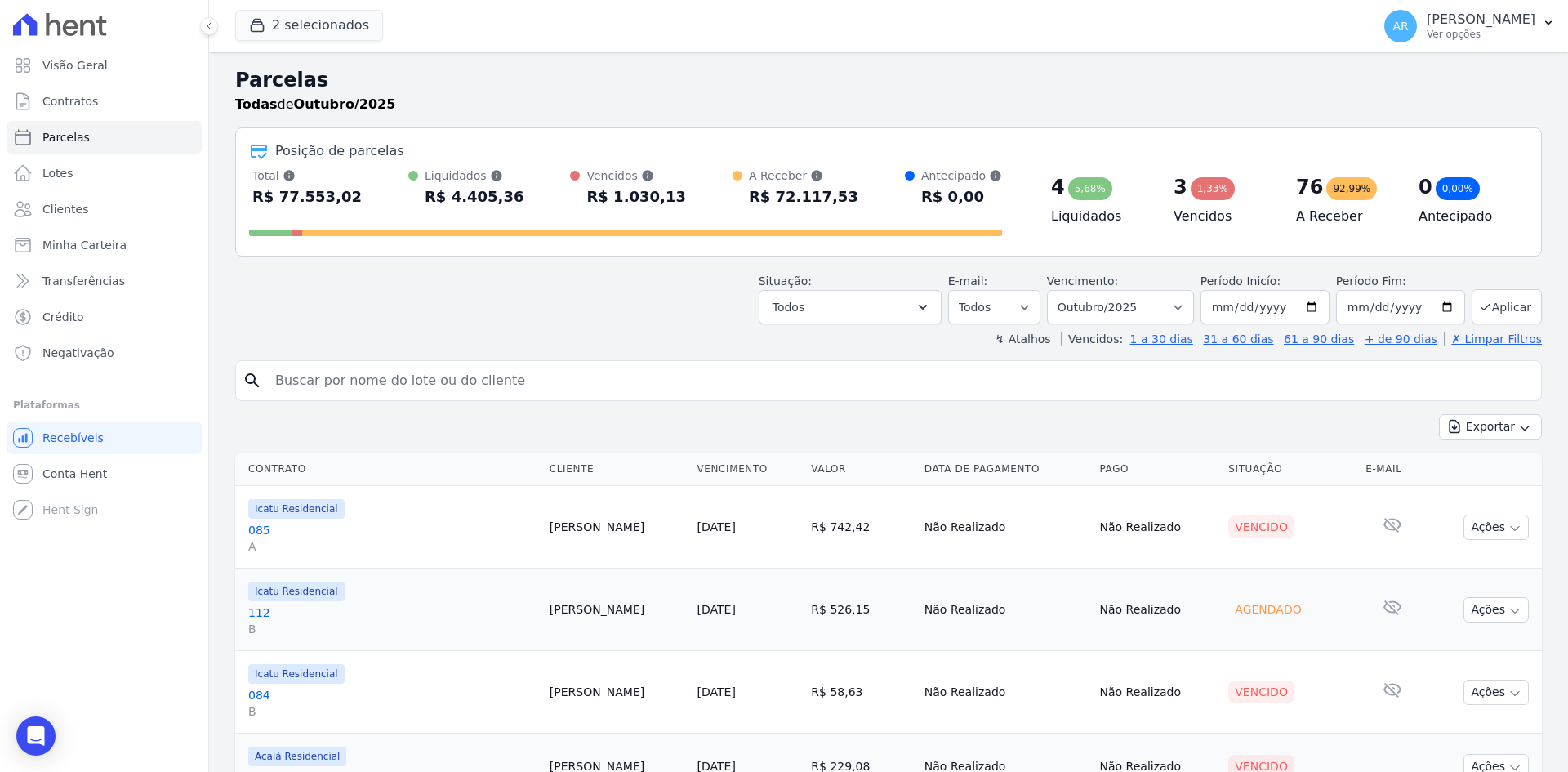
click at [348, 382] on input "search" at bounding box center [901, 380] width 1270 height 33
type input "joao"
select select
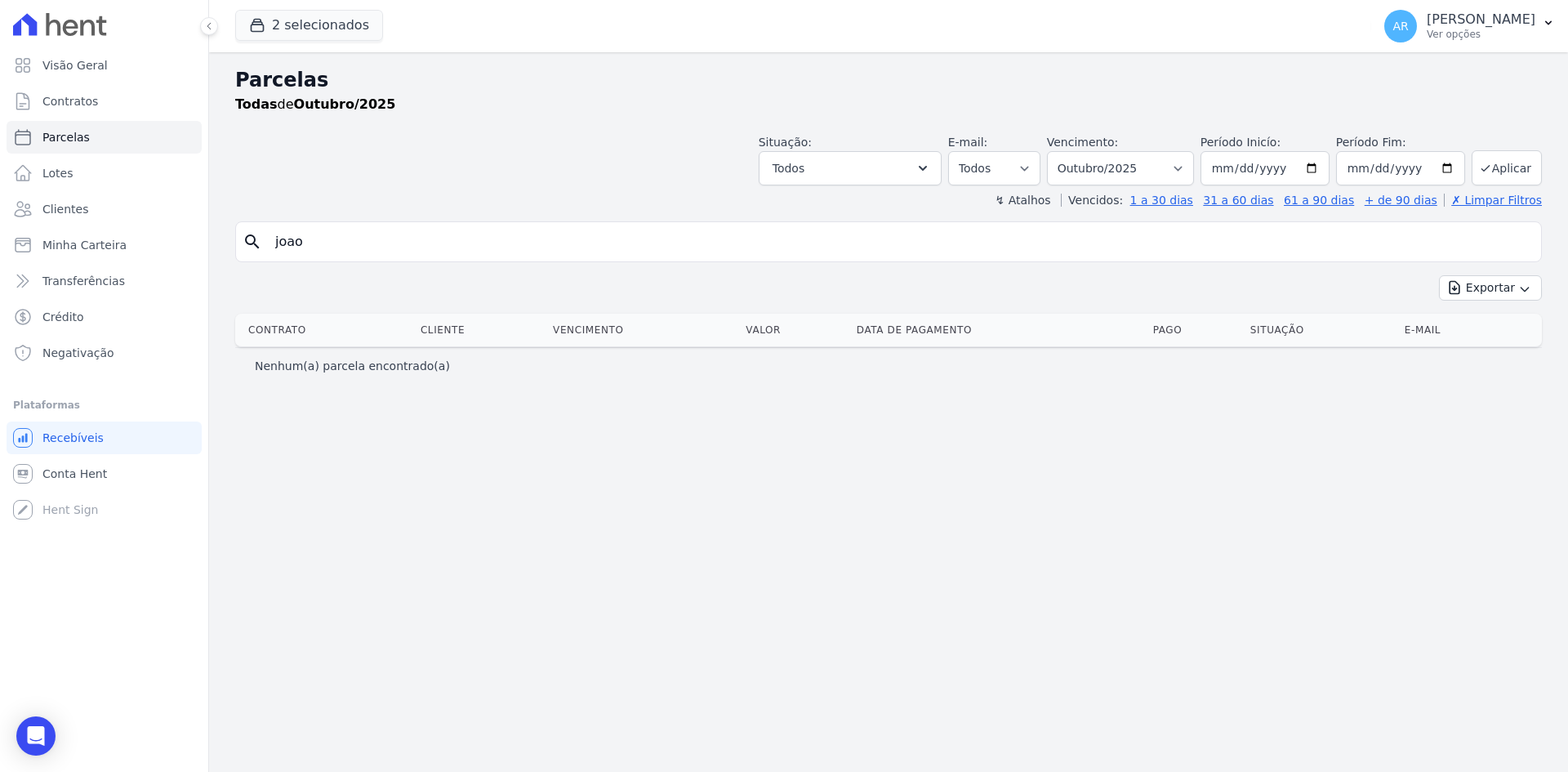
click at [322, 244] on input "joao" at bounding box center [901, 241] width 1270 height 33
type input "joão"
select select
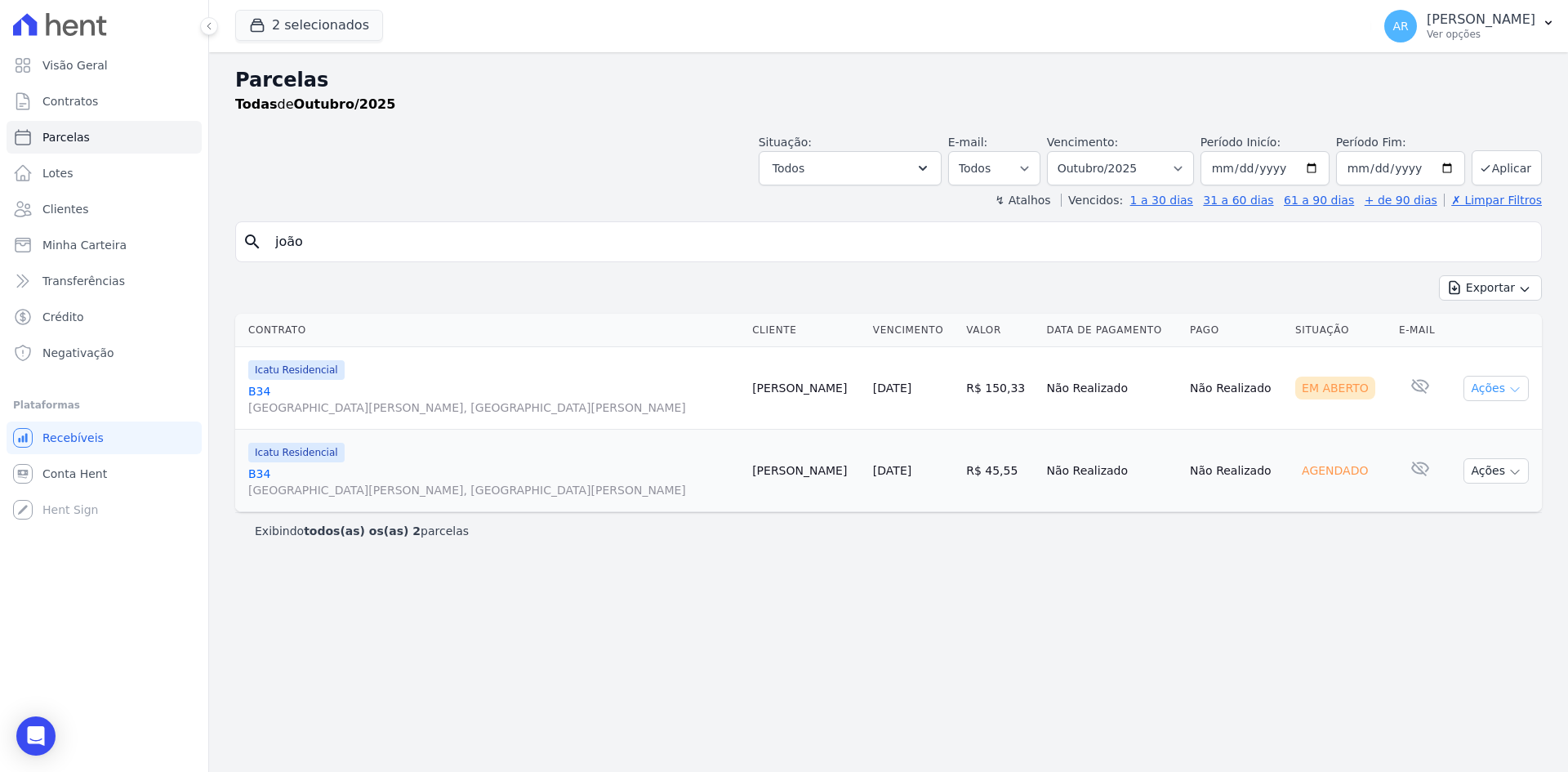
click at [1491, 386] on button "Ações" at bounding box center [1496, 388] width 65 height 26
click at [370, 392] on link "B34 [GEOGRAPHIC_DATA][PERSON_NAME], [GEOGRAPHIC_DATA][PERSON_NAME]" at bounding box center [494, 399] width 491 height 33
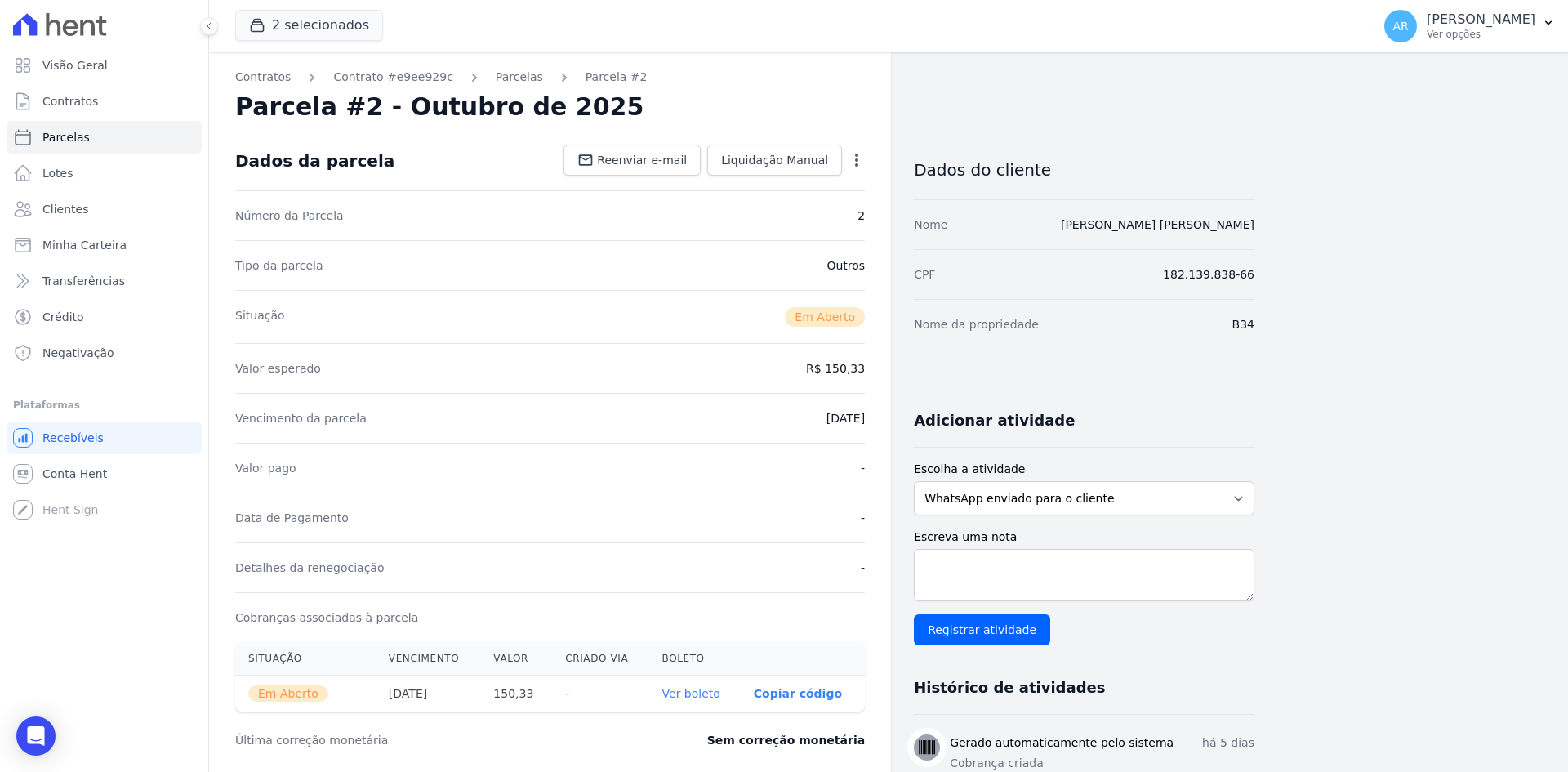
click at [855, 156] on icon "button" at bounding box center [857, 160] width 17 height 17
click at [792, 211] on link "Cancelar Cobrança" at bounding box center [786, 211] width 144 height 29
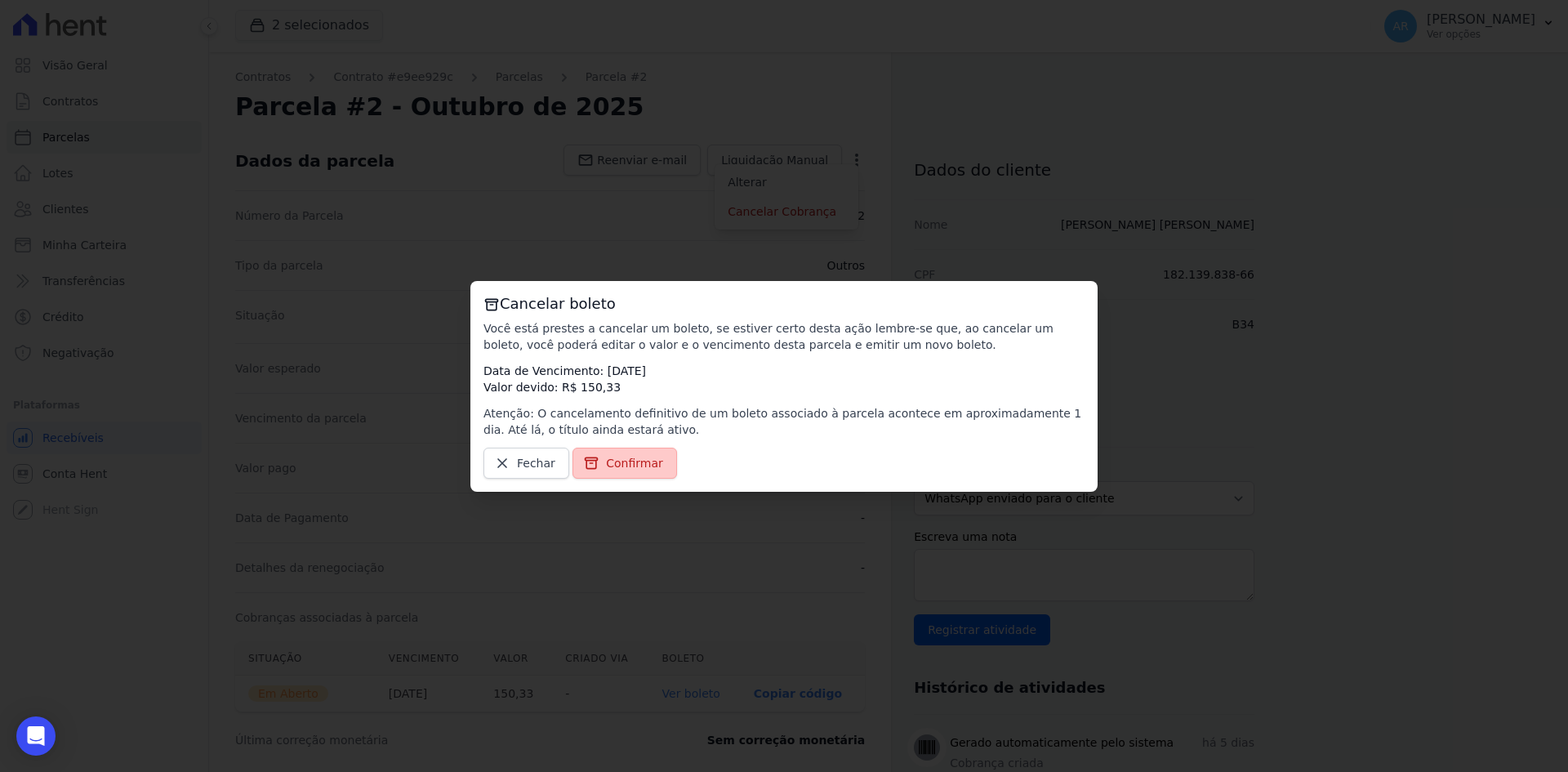
click at [626, 458] on span "Confirmar" at bounding box center [634, 463] width 57 height 17
